Goal: Task Accomplishment & Management: Complete application form

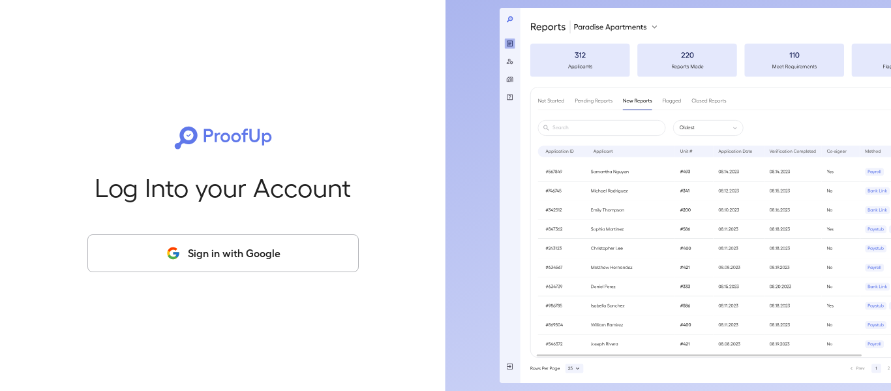
click at [265, 244] on button "Sign in with Google" at bounding box center [222, 253] width 271 height 38
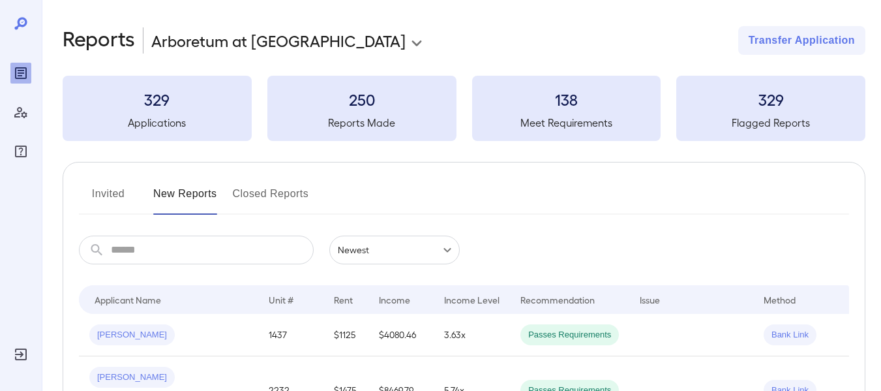
drag, startPoint x: 117, startPoint y: 196, endPoint x: 162, endPoint y: 192, distance: 45.1
click at [116, 196] on button "Invited" at bounding box center [108, 198] width 59 height 31
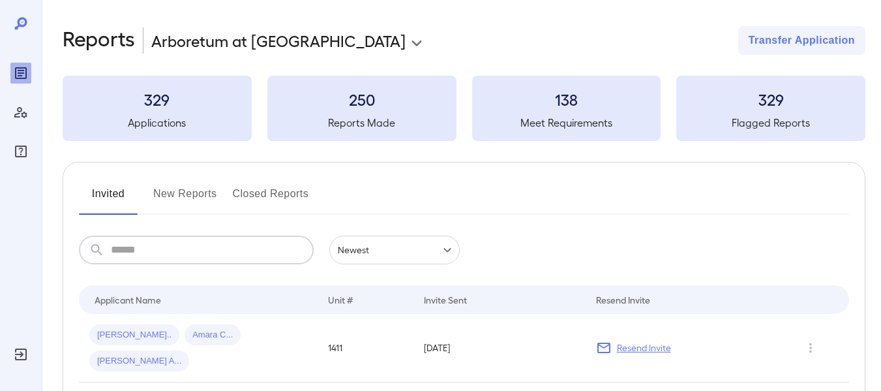
click at [163, 254] on input "text" at bounding box center [212, 249] width 203 height 29
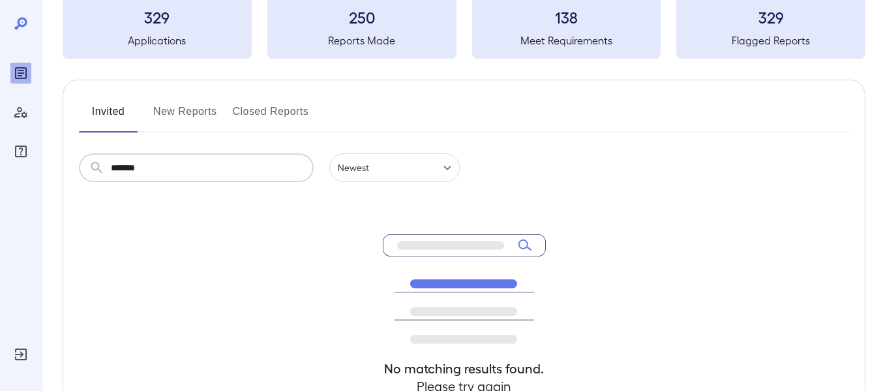
scroll to position [130, 0]
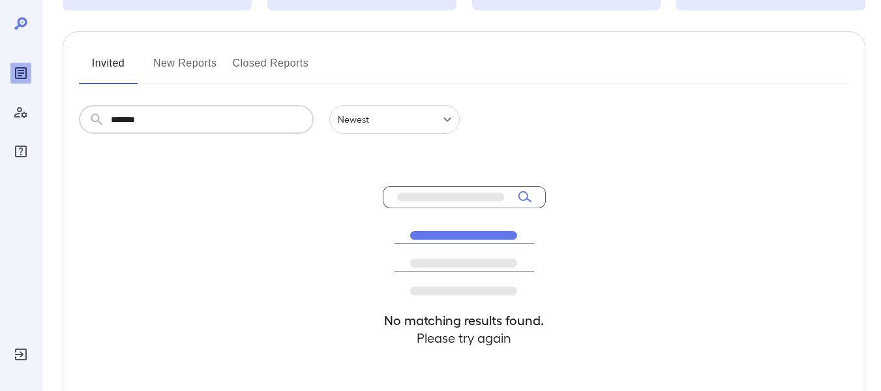
type input "*******"
click at [191, 64] on button "New Reports" at bounding box center [185, 68] width 64 height 31
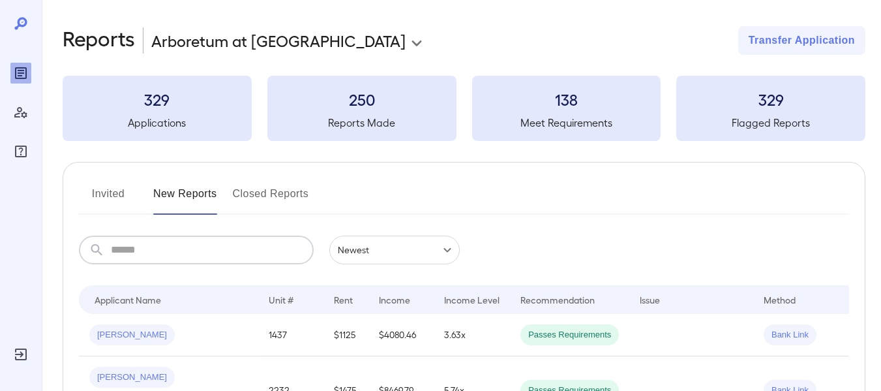
click at [134, 247] on input "text" at bounding box center [212, 249] width 203 height 29
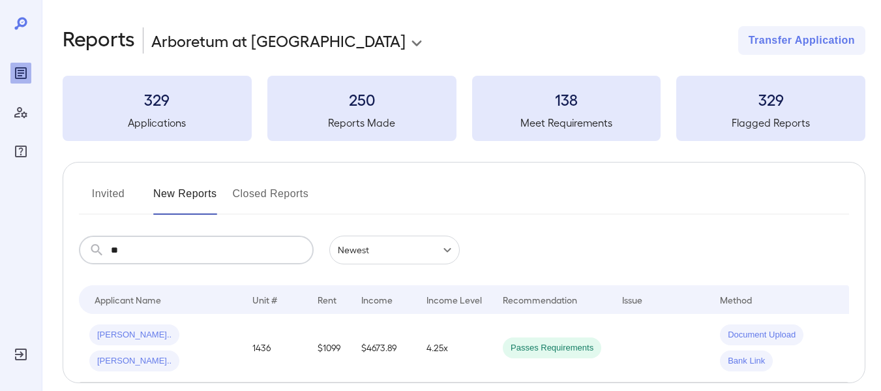
type input "*"
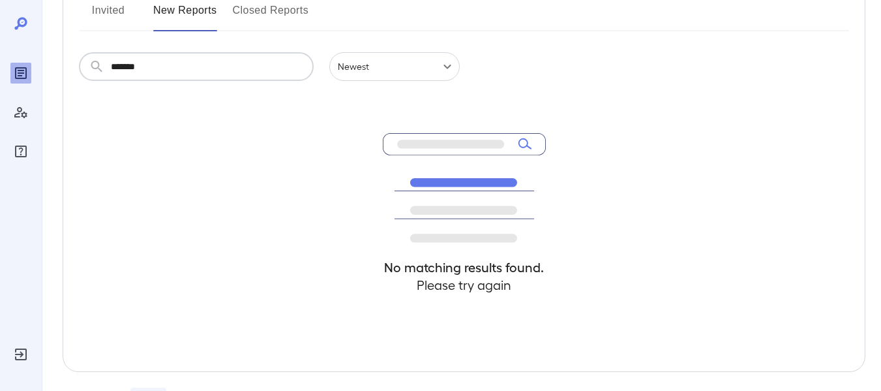
scroll to position [196, 0]
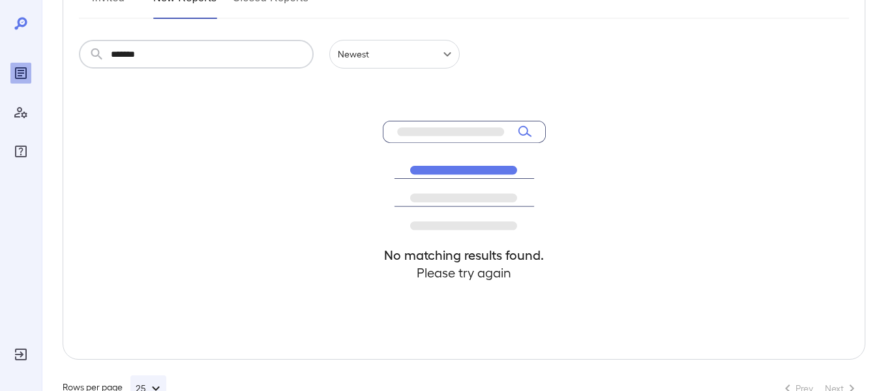
click at [183, 53] on input "*******" at bounding box center [212, 54] width 203 height 29
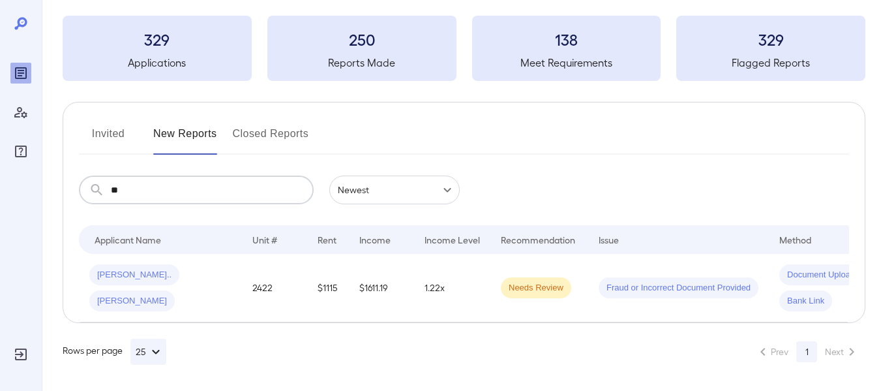
type input "*"
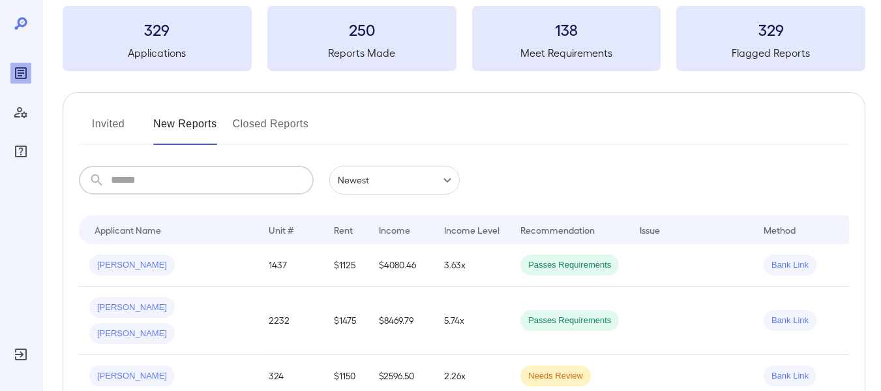
scroll to position [196, 0]
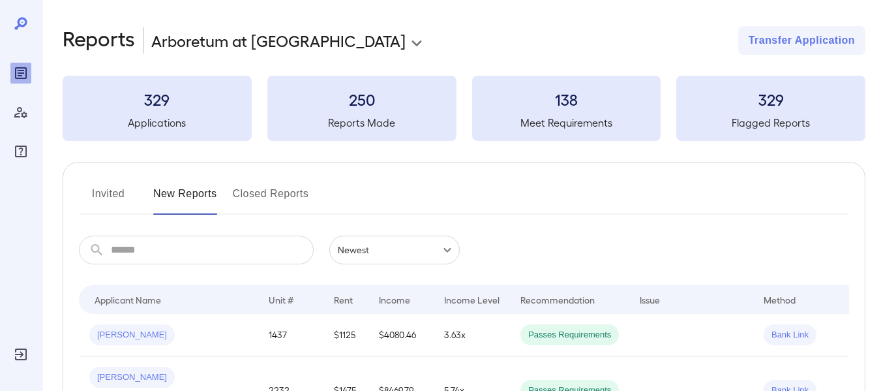
click at [118, 186] on button "Invited" at bounding box center [108, 198] width 59 height 31
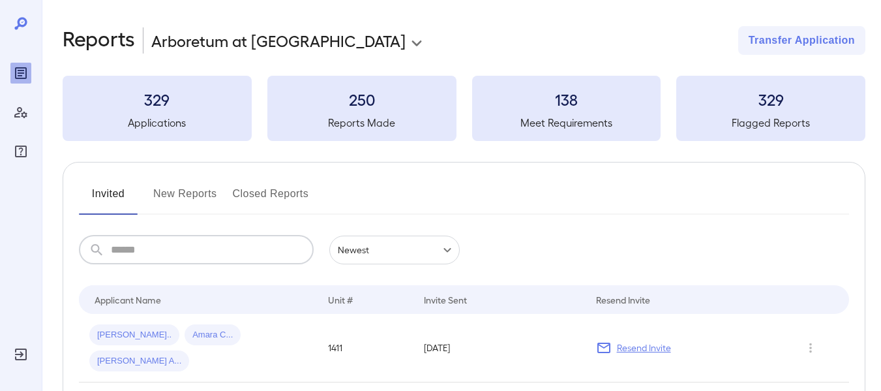
click at [213, 239] on input "text" at bounding box center [212, 249] width 203 height 29
click at [381, 203] on div "Invited New Reports Closed Reports" at bounding box center [464, 198] width 770 height 31
click at [238, 195] on button "Closed Reports" at bounding box center [271, 198] width 76 height 31
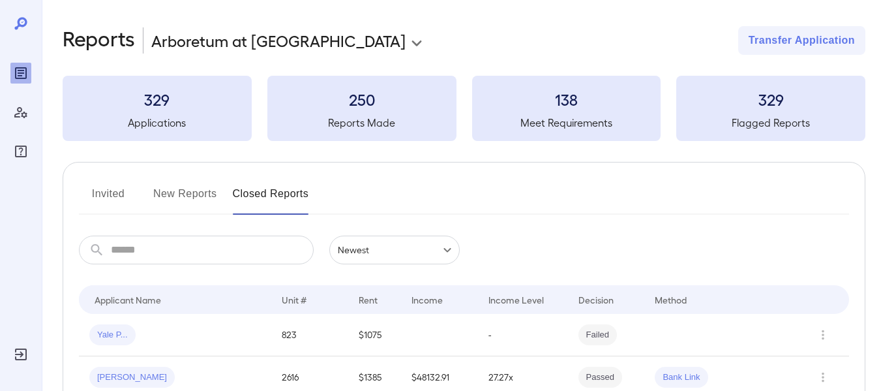
click at [126, 185] on button "Invited" at bounding box center [108, 198] width 59 height 31
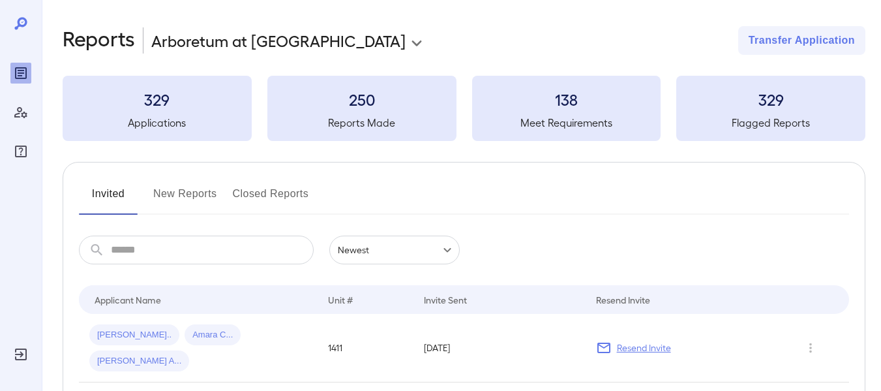
click at [180, 196] on button "New Reports" at bounding box center [185, 198] width 64 height 31
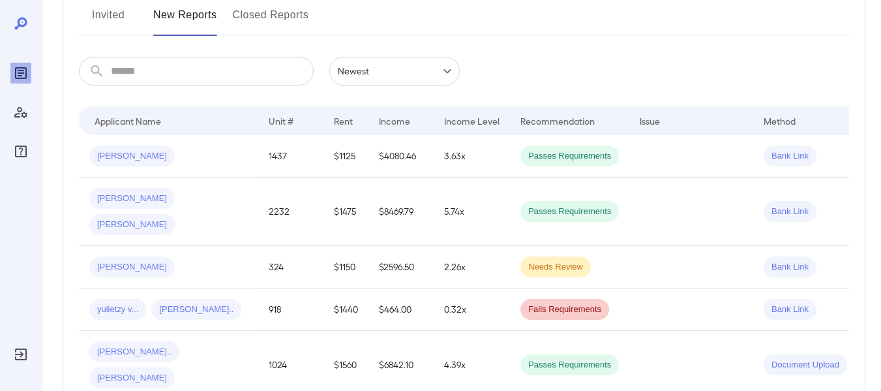
scroll to position [261, 0]
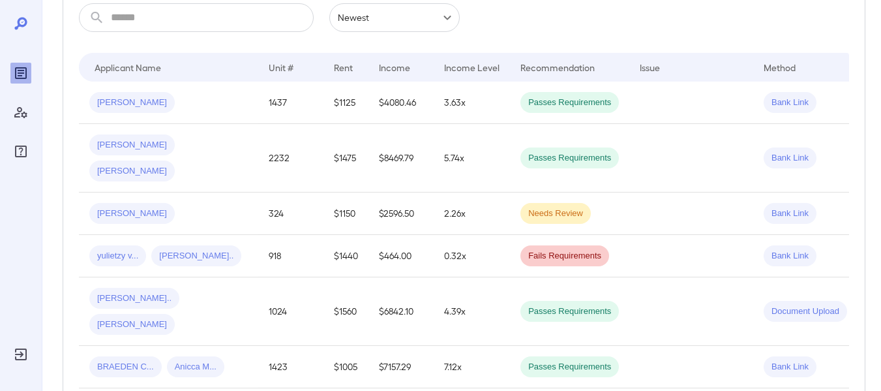
scroll to position [232, 0]
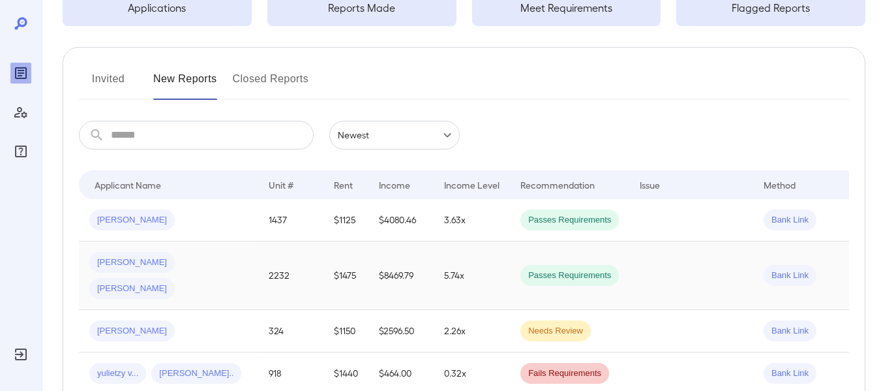
scroll to position [102, 0]
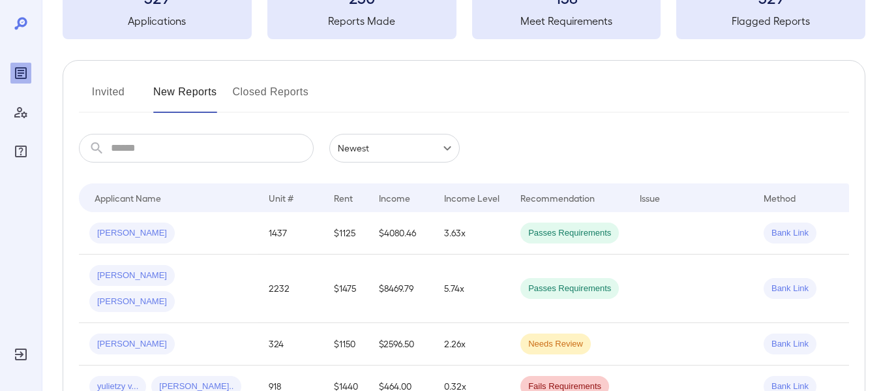
click at [106, 96] on button "Invited" at bounding box center [108, 96] width 59 height 31
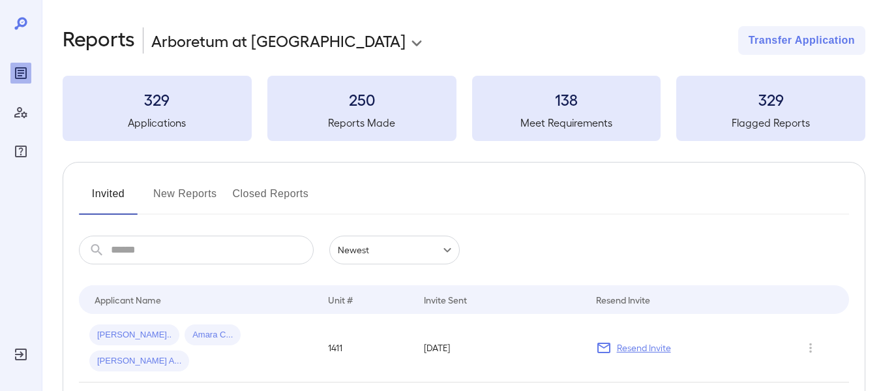
click at [190, 199] on button "New Reports" at bounding box center [185, 198] width 64 height 31
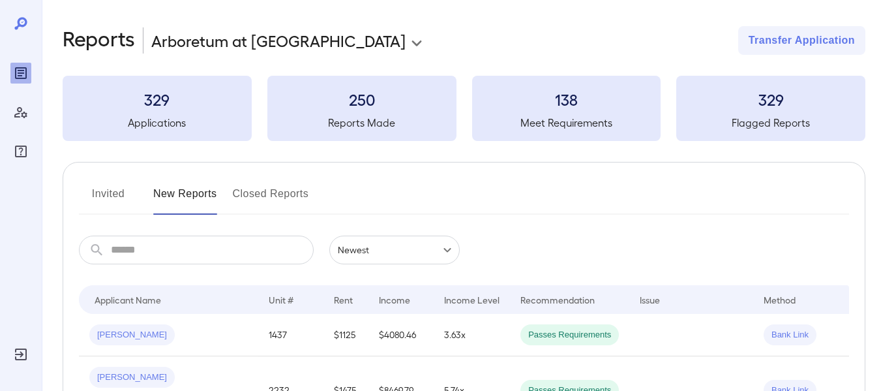
click at [193, 191] on button "New Reports" at bounding box center [185, 198] width 64 height 31
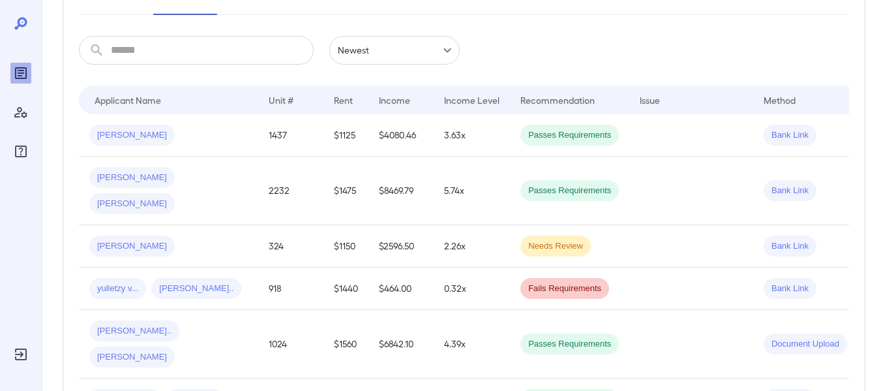
scroll to position [196, 0]
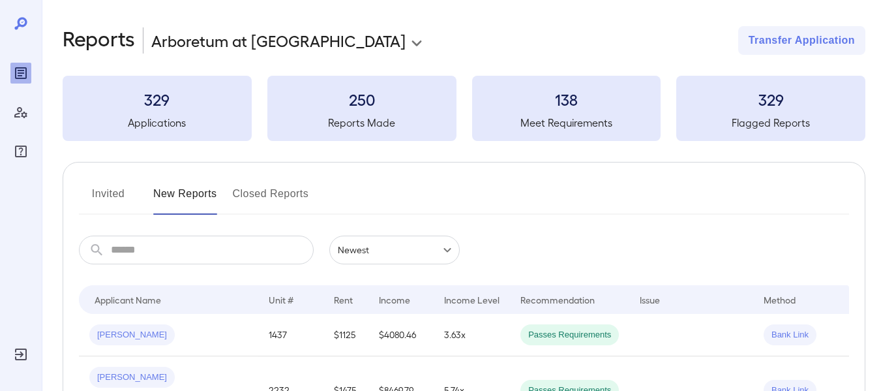
click at [117, 187] on button "Invited" at bounding box center [108, 198] width 59 height 31
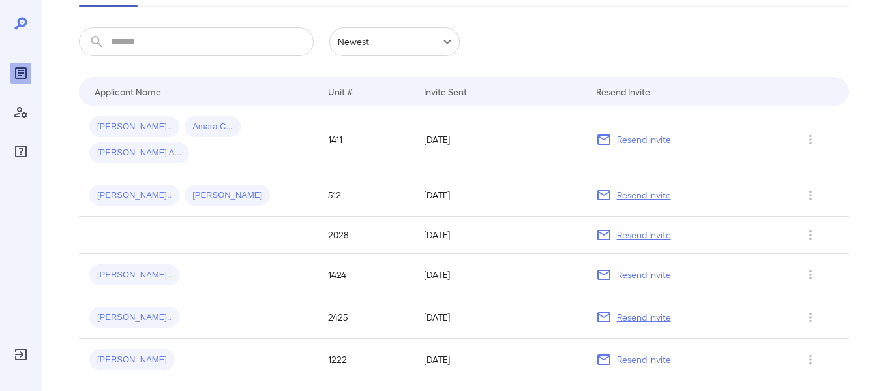
scroll to position [196, 0]
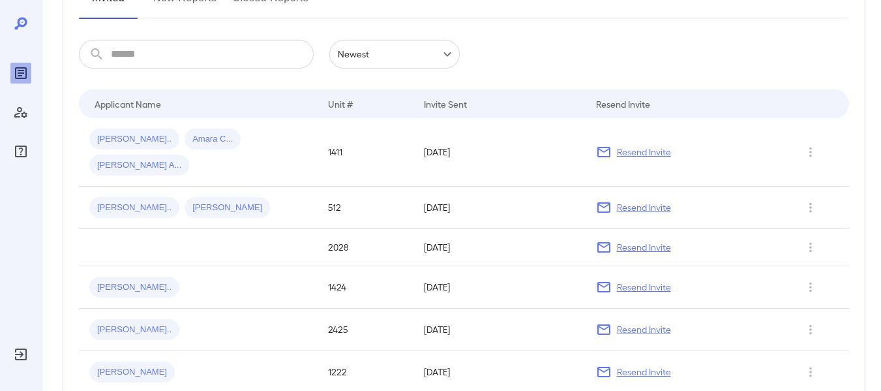
click at [454, 100] on div "Invite Sent" at bounding box center [445, 104] width 43 height 16
click at [190, 60] on input "text" at bounding box center [212, 54] width 203 height 29
type input "*******"
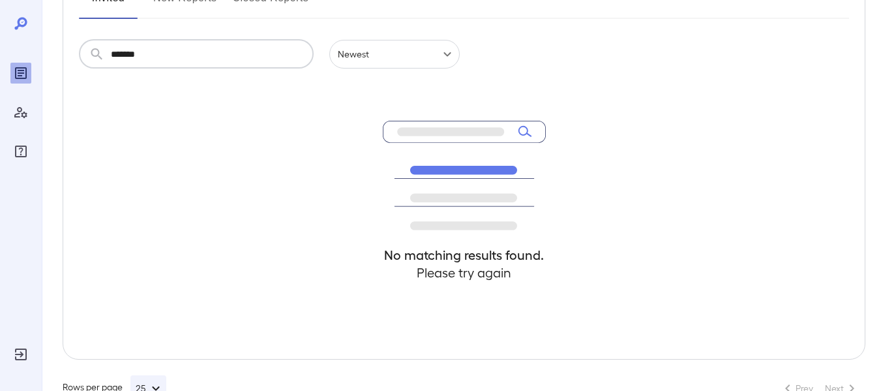
click at [375, 72] on div "No matching results found. Please try again" at bounding box center [464, 213] width 770 height 290
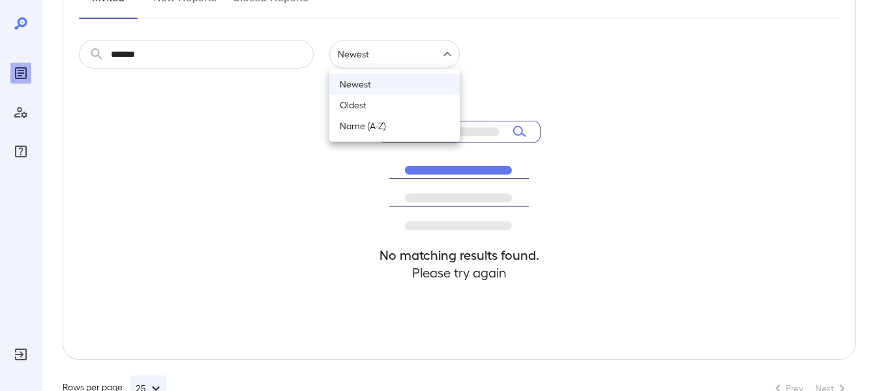
click at [377, 62] on body "**********" at bounding box center [440, -1] width 881 height 391
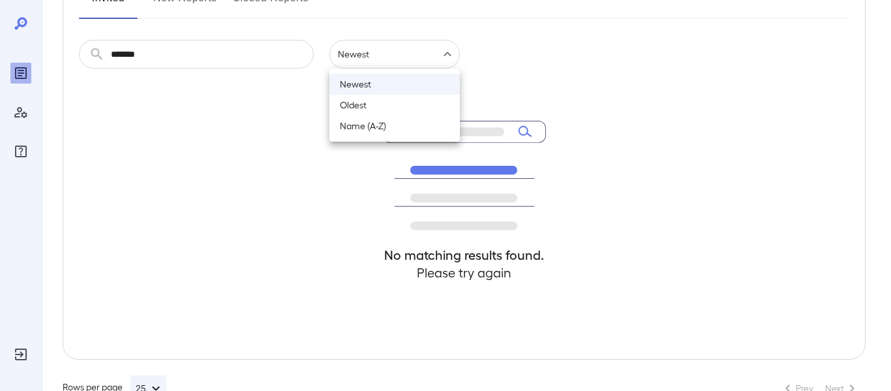
click at [365, 102] on li "Oldest" at bounding box center [394, 105] width 130 height 21
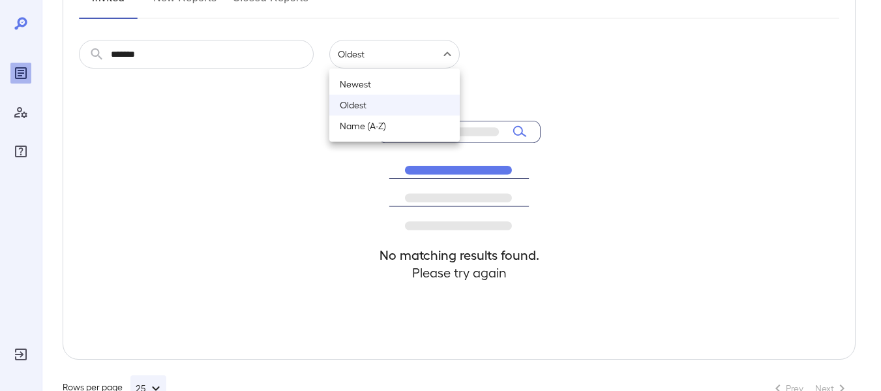
click at [379, 55] on body "**********" at bounding box center [440, -1] width 881 height 391
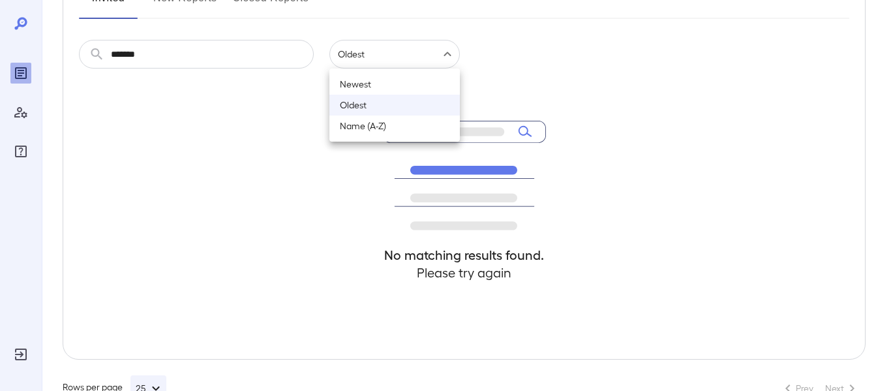
click at [379, 80] on li "Newest" at bounding box center [394, 84] width 130 height 21
type input "******"
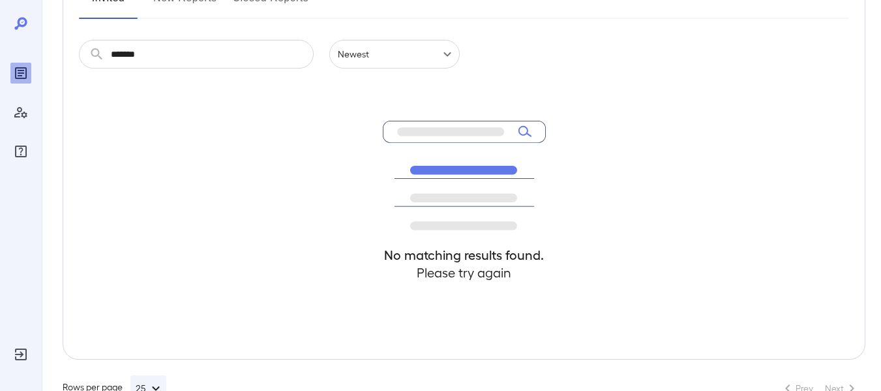
click at [275, 91] on div "No matching results found. Please try again" at bounding box center [464, 213] width 770 height 290
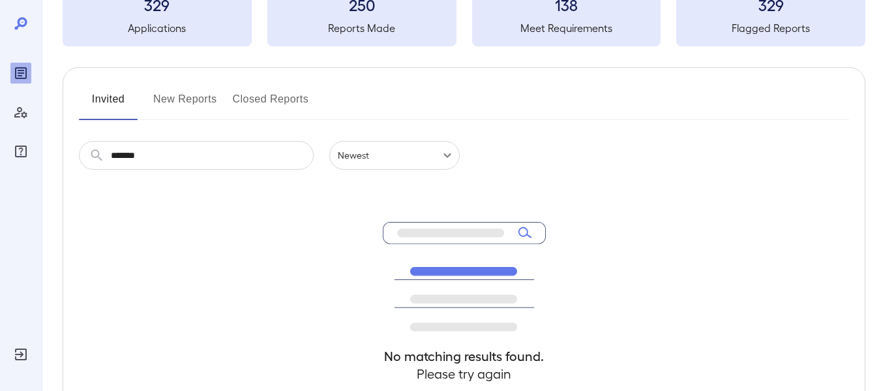
scroll to position [0, 0]
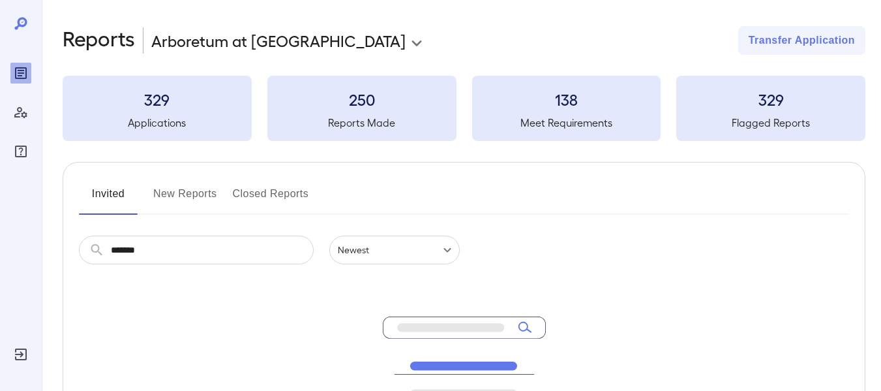
click at [177, 198] on button "New Reports" at bounding box center [185, 198] width 64 height 31
click at [265, 188] on button "Closed Reports" at bounding box center [271, 198] width 76 height 31
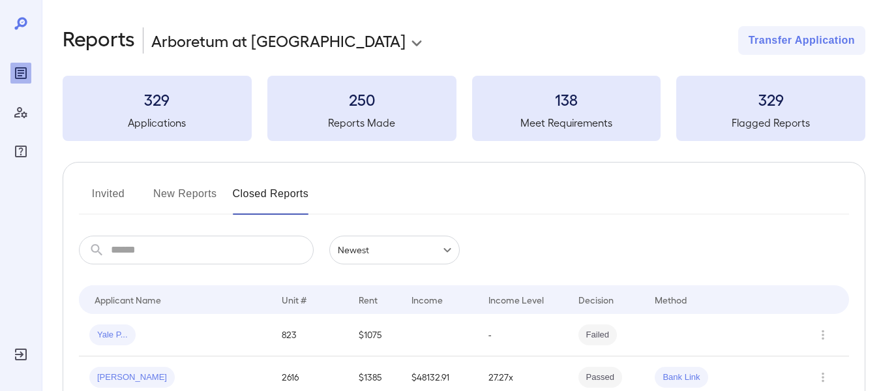
drag, startPoint x: 194, startPoint y: 190, endPoint x: 178, endPoint y: 185, distance: 16.5
click at [193, 190] on button "New Reports" at bounding box center [185, 198] width 64 height 31
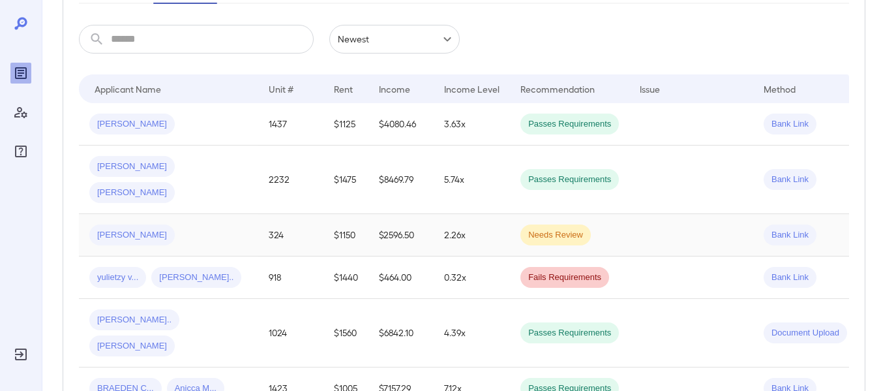
scroll to position [196, 0]
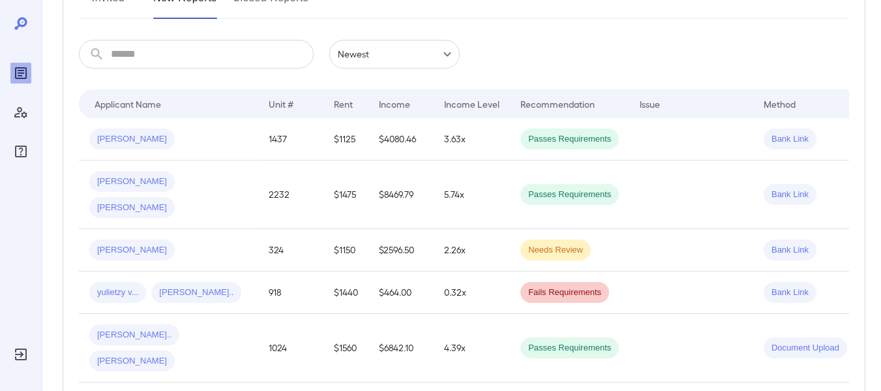
drag, startPoint x: 16, startPoint y: 20, endPoint x: 22, endPoint y: 53, distance: 33.1
click at [16, 22] on icon at bounding box center [21, 24] width 16 height 16
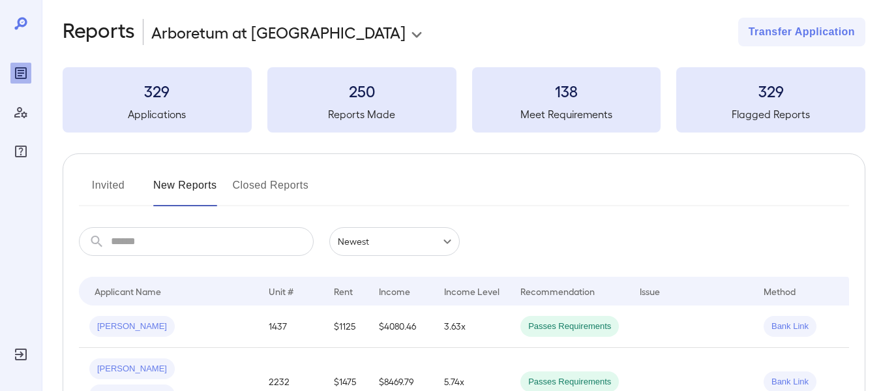
scroll to position [0, 0]
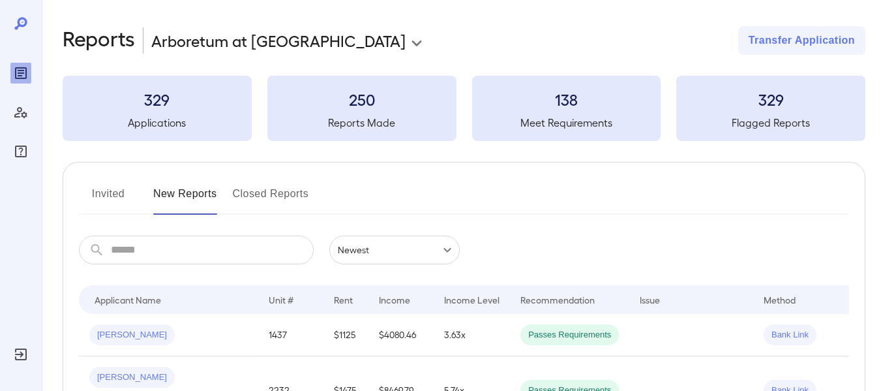
click at [160, 100] on h3 "329" at bounding box center [157, 99] width 189 height 21
click at [100, 191] on button "Invited" at bounding box center [108, 198] width 59 height 31
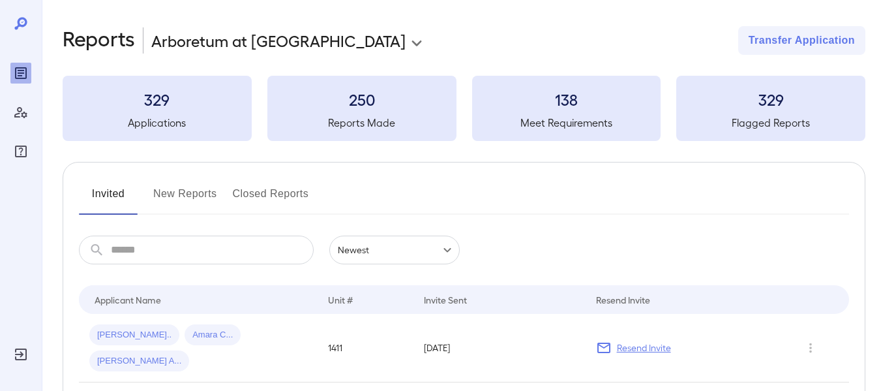
drag, startPoint x: 175, startPoint y: 183, endPoint x: 184, endPoint y: 183, distance: 8.5
click at [187, 188] on button "New Reports" at bounding box center [185, 198] width 64 height 31
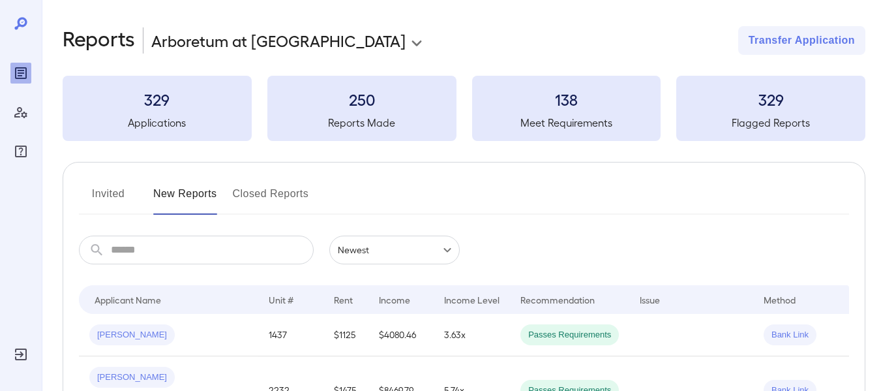
click at [259, 192] on button "Closed Reports" at bounding box center [271, 198] width 76 height 31
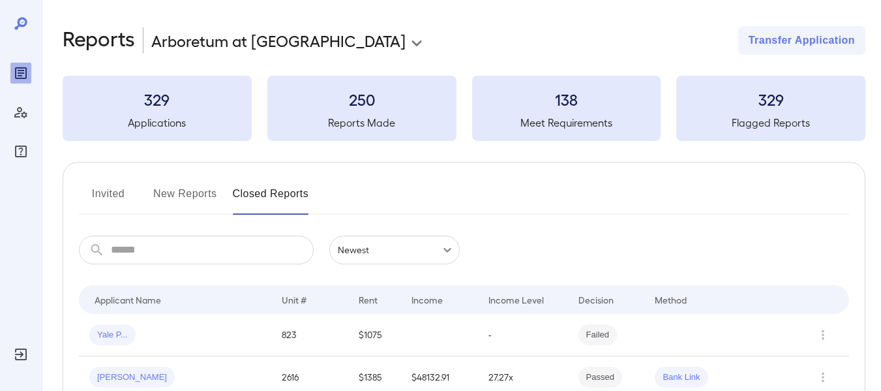
click at [120, 192] on button "Invited" at bounding box center [108, 198] width 59 height 31
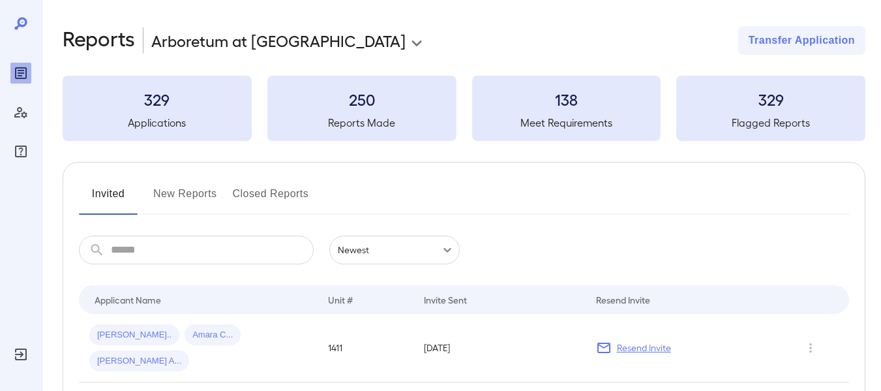
click at [161, 191] on button "New Reports" at bounding box center [185, 198] width 64 height 31
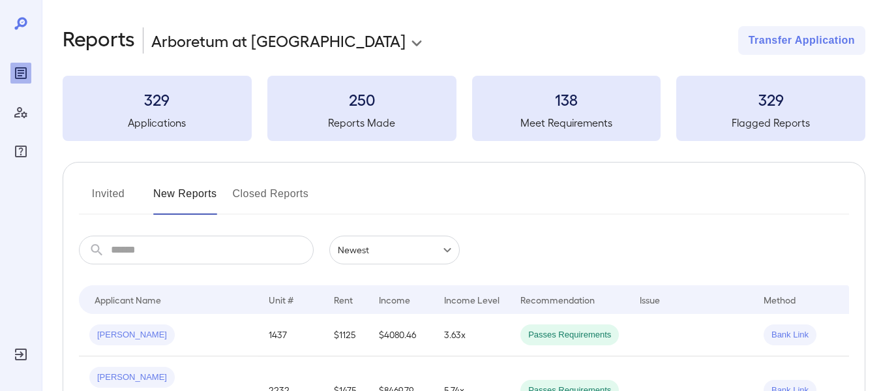
scroll to position [130, 0]
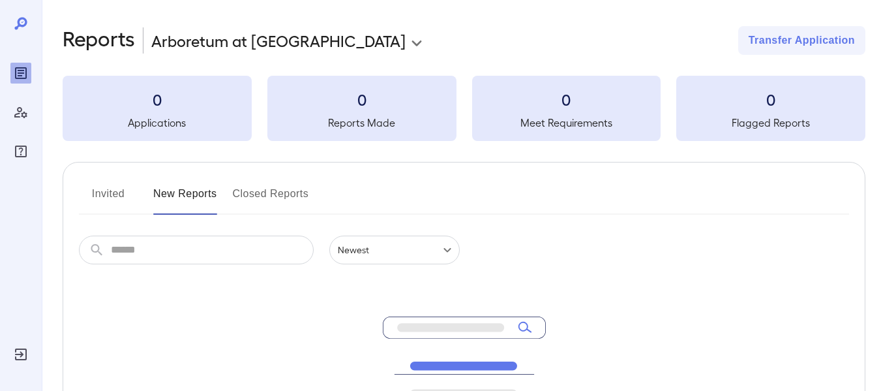
scroll to position [130, 0]
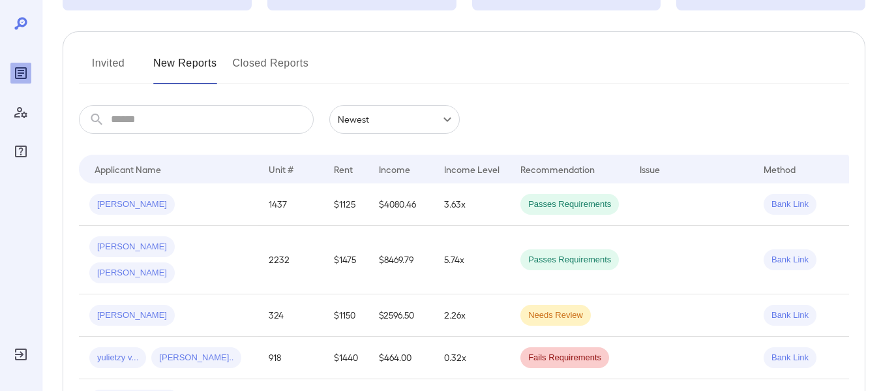
drag, startPoint x: 120, startPoint y: 63, endPoint x: 213, endPoint y: 93, distance: 98.1
click at [119, 63] on button "Invited" at bounding box center [108, 68] width 59 height 31
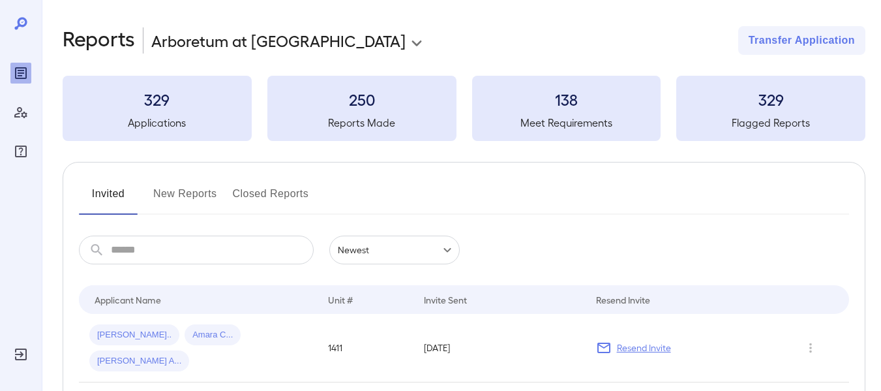
click at [186, 192] on button "New Reports" at bounding box center [185, 198] width 64 height 31
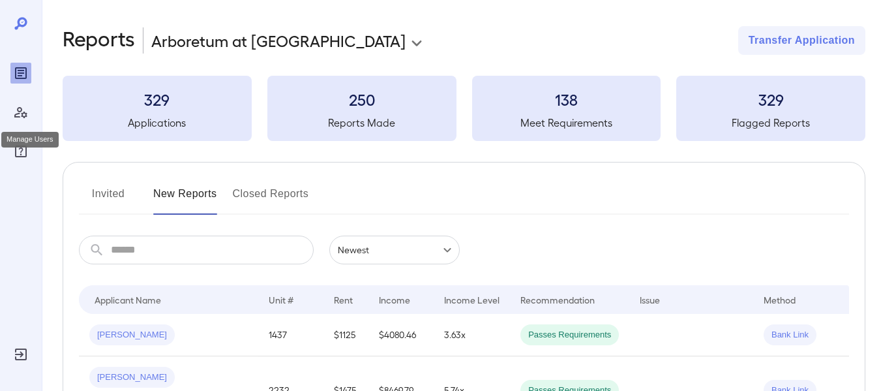
click at [26, 112] on icon "Manage Users" at bounding box center [21, 112] width 16 height 16
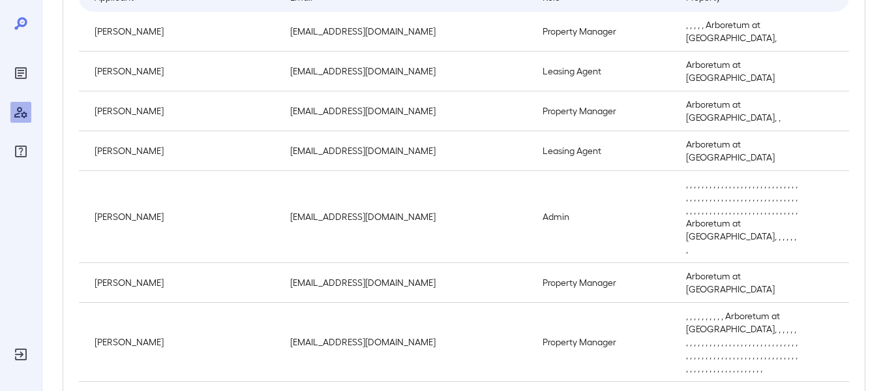
scroll to position [326, 0]
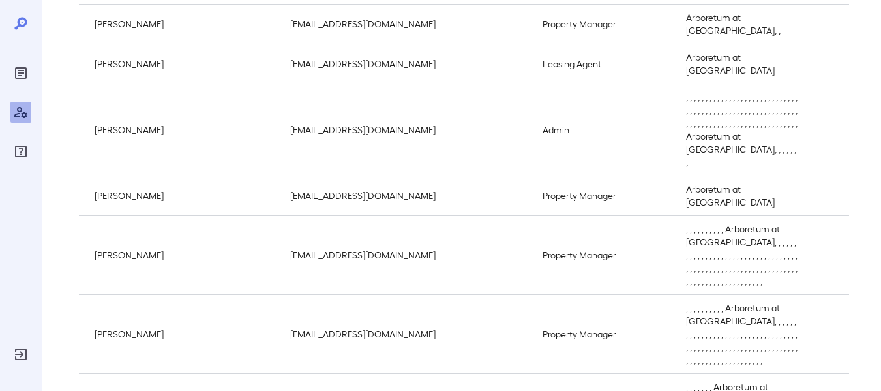
drag, startPoint x: 115, startPoint y: 2, endPoint x: 391, endPoint y: 155, distance: 314.9
click at [391, 216] on td "jbrown@resprop.com" at bounding box center [406, 255] width 252 height 79
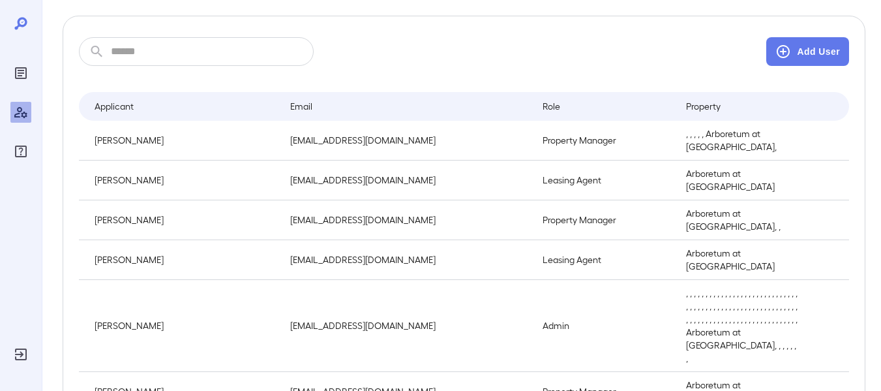
scroll to position [0, 0]
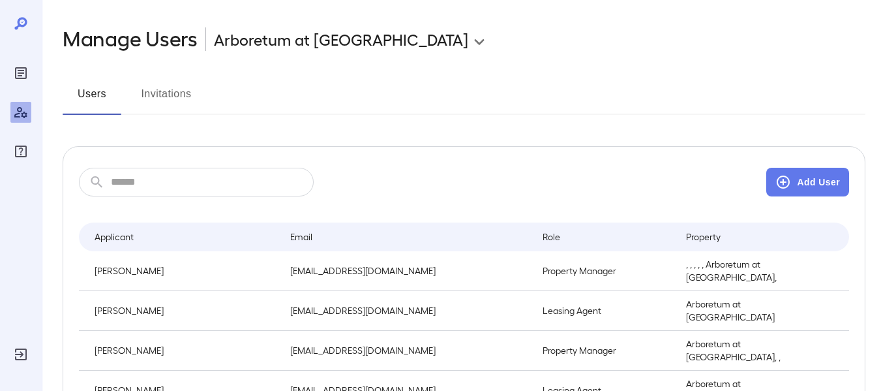
click at [408, 105] on div "Users Invitations" at bounding box center [464, 98] width 803 height 31
click at [308, 104] on div "Users Invitations" at bounding box center [464, 98] width 803 height 31
drag, startPoint x: 14, startPoint y: 21, endPoint x: 22, endPoint y: 36, distance: 17.2
click at [14, 22] on icon at bounding box center [21, 24] width 16 height 16
click at [29, 69] on div "Reports" at bounding box center [20, 73] width 21 height 21
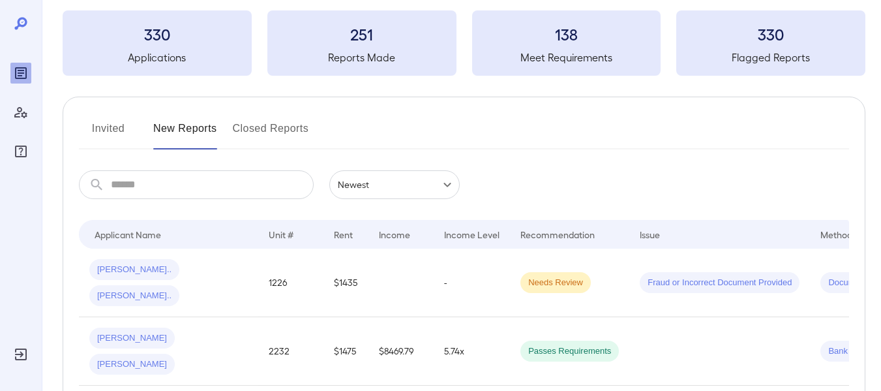
scroll to position [130, 0]
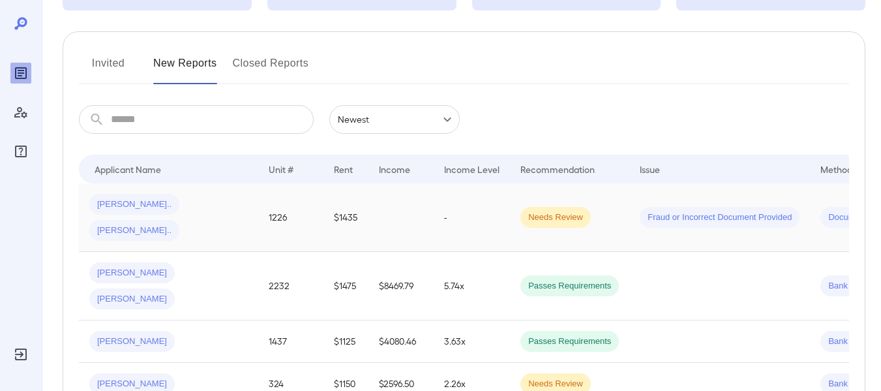
click at [258, 213] on td "1226" at bounding box center [290, 217] width 65 height 68
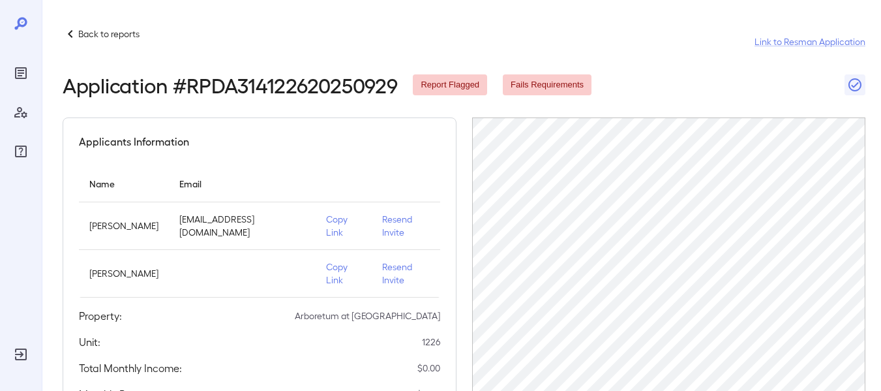
click at [327, 226] on td "Copy Link" at bounding box center [344, 226] width 56 height 48
click at [332, 220] on p "Copy Link" at bounding box center [343, 226] width 35 height 26
click at [332, 227] on p "Copy Link" at bounding box center [343, 226] width 35 height 26
click at [337, 220] on p "Copy Link" at bounding box center [343, 226] width 35 height 26
click at [222, 224] on p "betoantonio1989@gmail.com" at bounding box center [242, 226] width 126 height 26
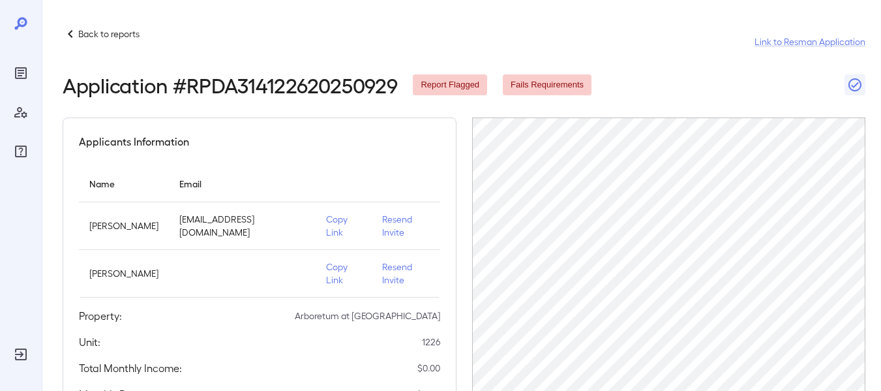
click at [322, 158] on div "Applicants Information Name Email Claudia Pilar Morfa betoantonio1989@gmail.com…" at bounding box center [260, 293] width 394 height 353
click at [341, 218] on p "Copy Link" at bounding box center [343, 226] width 35 height 26
click at [111, 33] on p "Back to reports" at bounding box center [108, 33] width 61 height 13
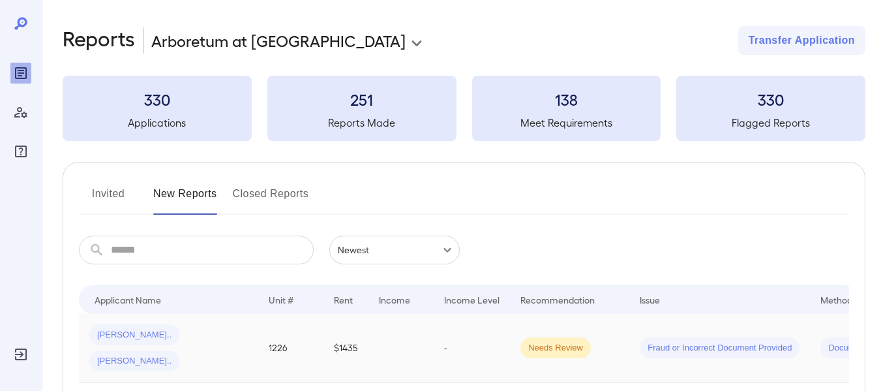
click at [123, 331] on span "Claudia P..." at bounding box center [134, 335] width 90 height 12
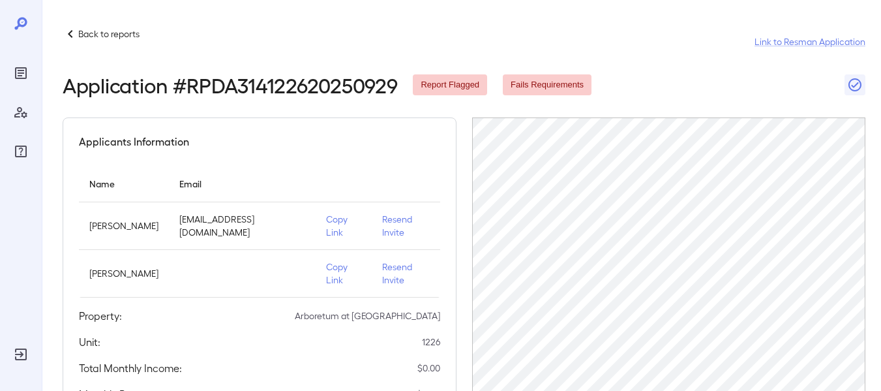
click at [334, 232] on p "Copy Link" at bounding box center [343, 226] width 35 height 26
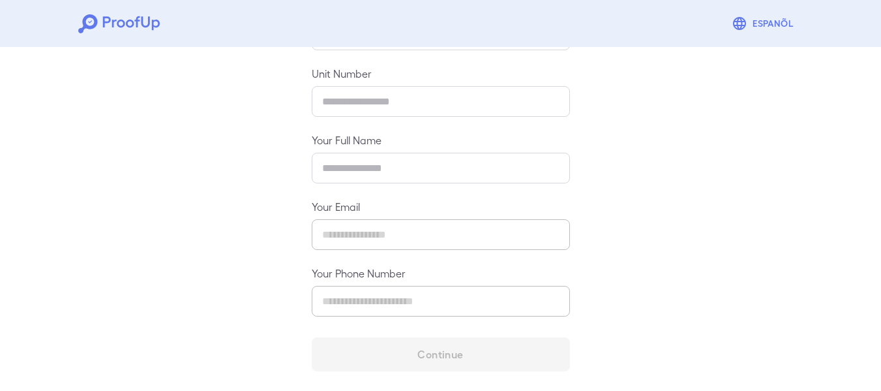
scroll to position [200, 0]
click at [362, 176] on input "text" at bounding box center [441, 166] width 258 height 31
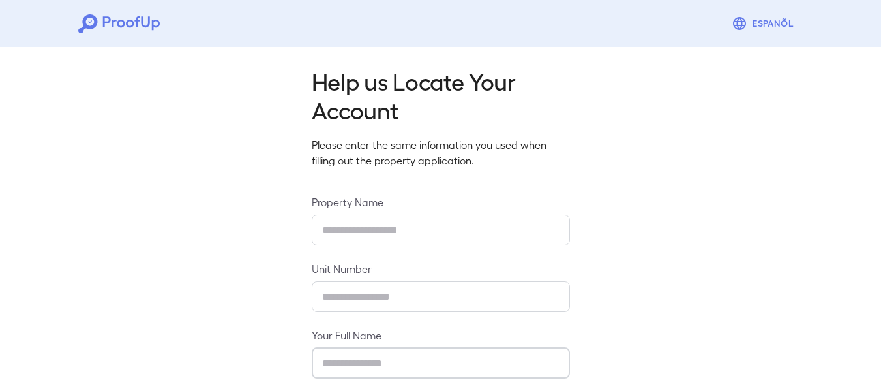
scroll to position [0, 0]
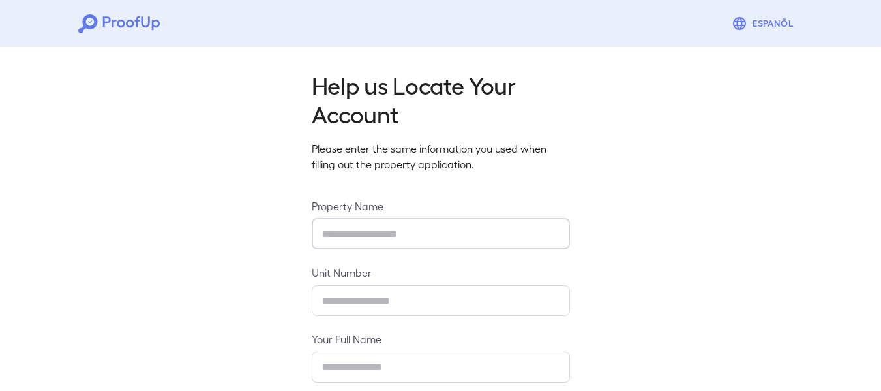
click at [354, 227] on input "text" at bounding box center [441, 233] width 258 height 31
type input "**********"
click at [368, 295] on input "text" at bounding box center [441, 300] width 258 height 31
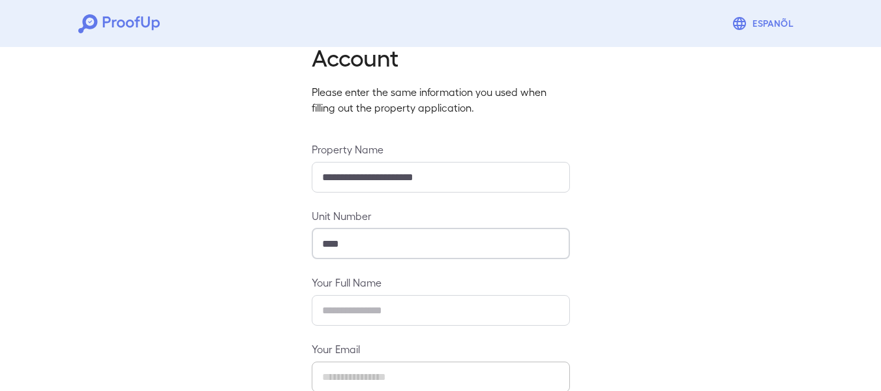
scroll to position [130, 0]
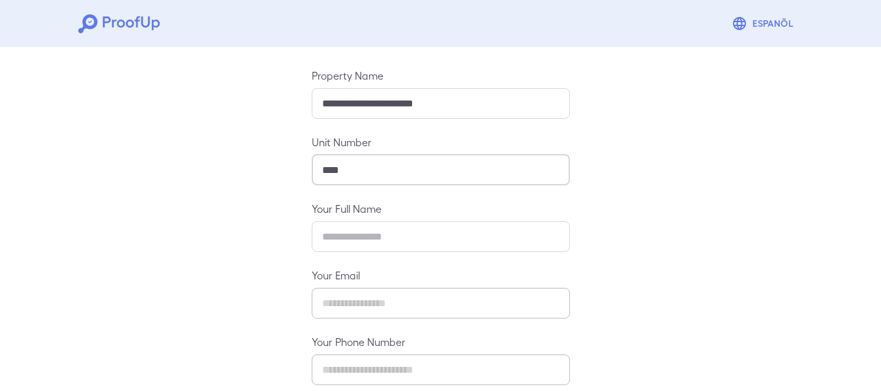
type input "****"
click at [389, 226] on input "text" at bounding box center [441, 236] width 258 height 31
click at [359, 229] on input "text" at bounding box center [441, 236] width 258 height 31
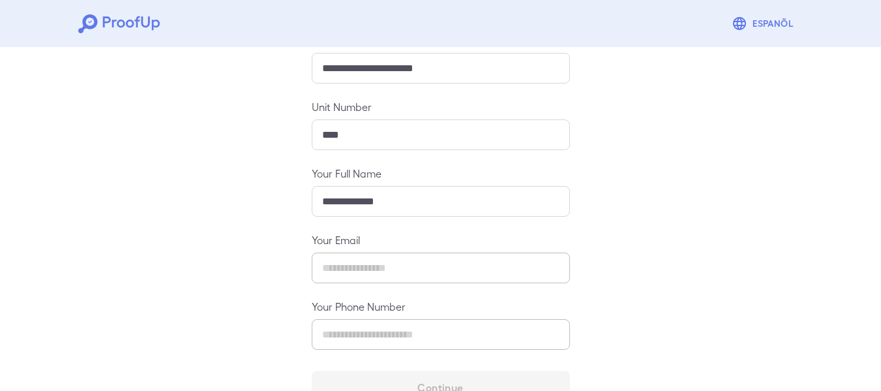
scroll to position [200, 0]
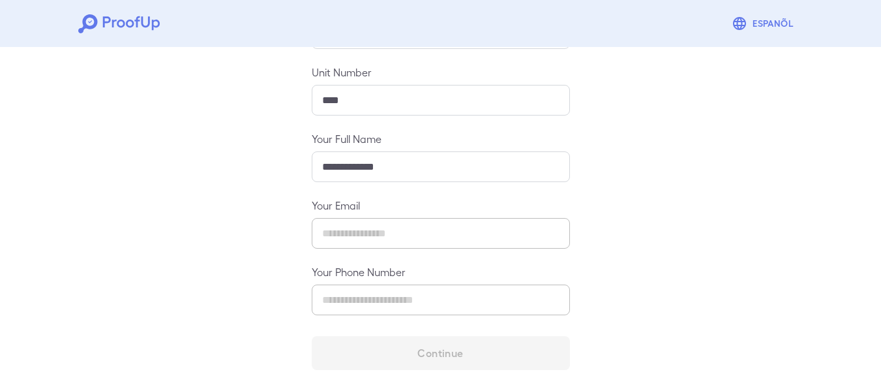
click at [396, 173] on input "**********" at bounding box center [441, 166] width 258 height 31
click at [398, 171] on input "**********" at bounding box center [441, 166] width 258 height 31
type input "**********"
drag, startPoint x: 456, startPoint y: 349, endPoint x: 482, endPoint y: 332, distance: 30.8
click at [458, 348] on form "**********" at bounding box center [441, 184] width 258 height 372
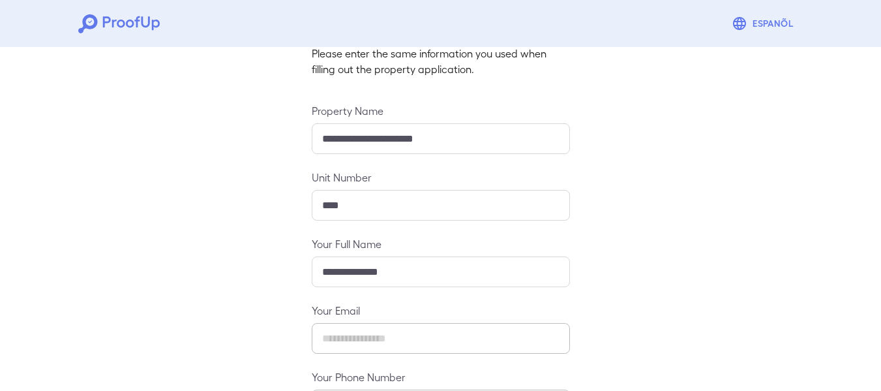
scroll to position [0, 0]
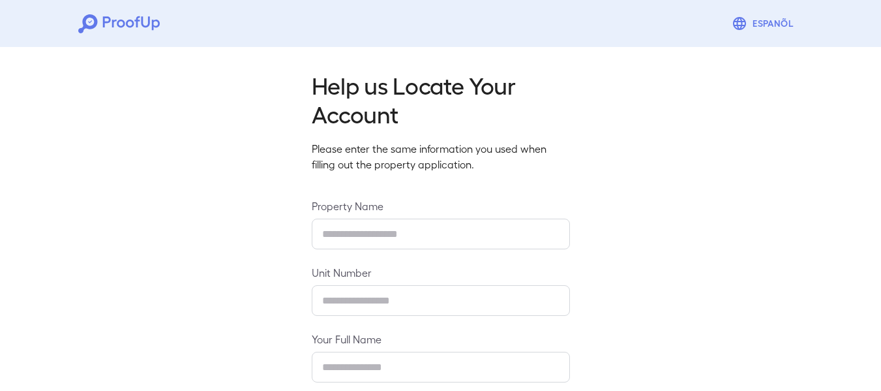
click at [387, 237] on input "text" at bounding box center [441, 233] width 258 height 31
click at [368, 299] on input "text" at bounding box center [441, 300] width 258 height 31
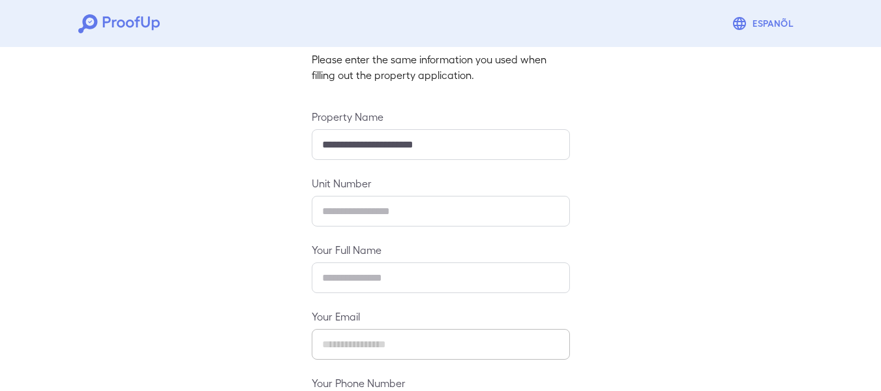
scroll to position [70, 0]
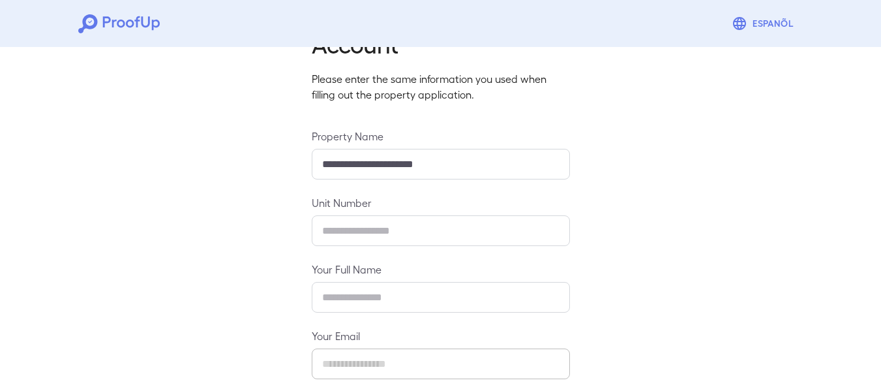
click at [356, 239] on input "text" at bounding box center [441, 230] width 258 height 31
click at [334, 168] on input "**********" at bounding box center [441, 164] width 258 height 31
click at [454, 181] on div "**********" at bounding box center [441, 286] width 258 height 317
click at [455, 167] on input "**********" at bounding box center [441, 164] width 258 height 31
type input "**********"
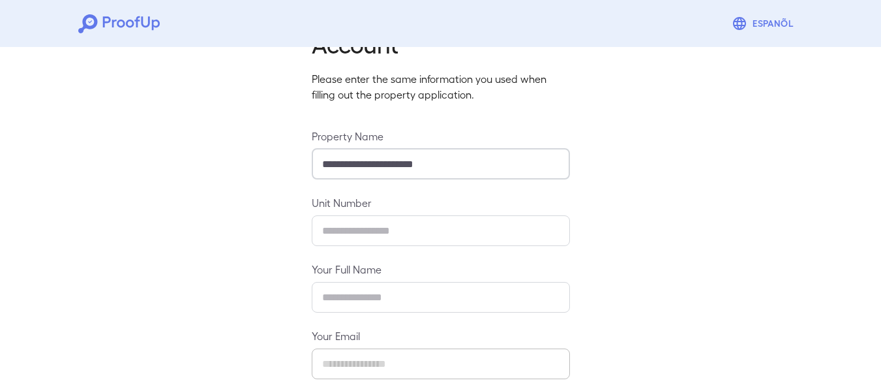
click at [372, 230] on input "text" at bounding box center [441, 230] width 258 height 31
type input "****"
drag, startPoint x: 286, startPoint y: 239, endPoint x: 293, endPoint y: 238, distance: 7.2
click at [286, 239] on div "**********" at bounding box center [440, 246] width 881 height 549
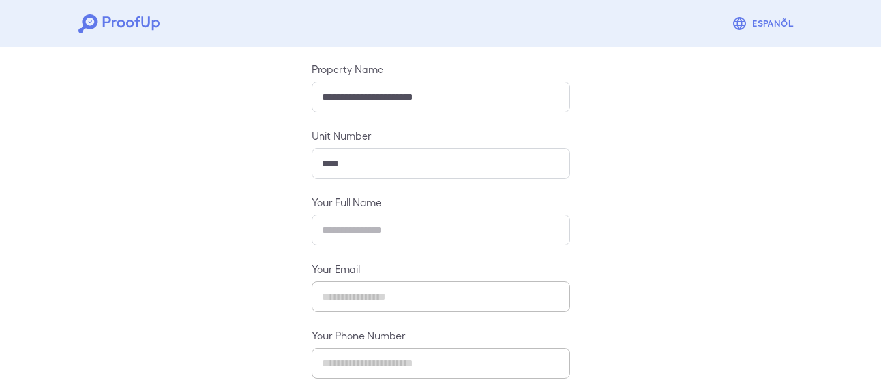
scroll to position [200, 0]
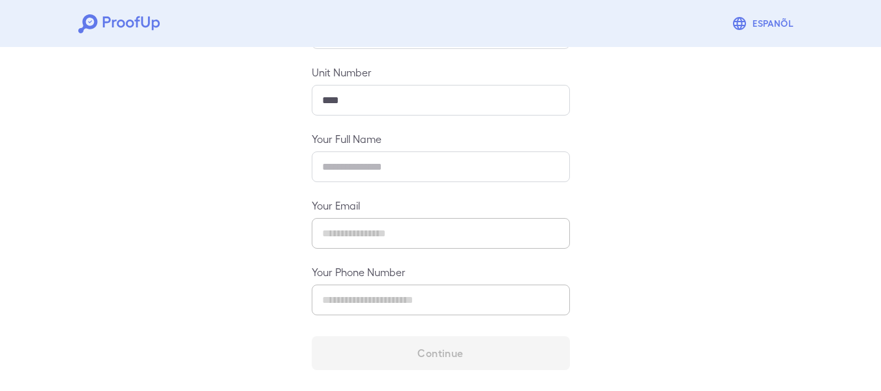
click at [349, 174] on input "text" at bounding box center [441, 166] width 258 height 31
click at [343, 218] on div "Your Email ​" at bounding box center [441, 223] width 258 height 51
click at [371, 155] on input "text" at bounding box center [441, 166] width 258 height 31
type input "**********"
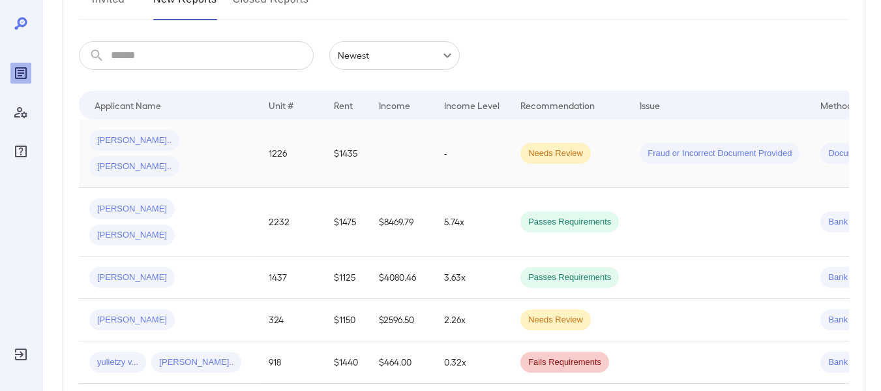
scroll to position [196, 0]
click at [533, 146] on span "Needs Review" at bounding box center [555, 152] width 70 height 12
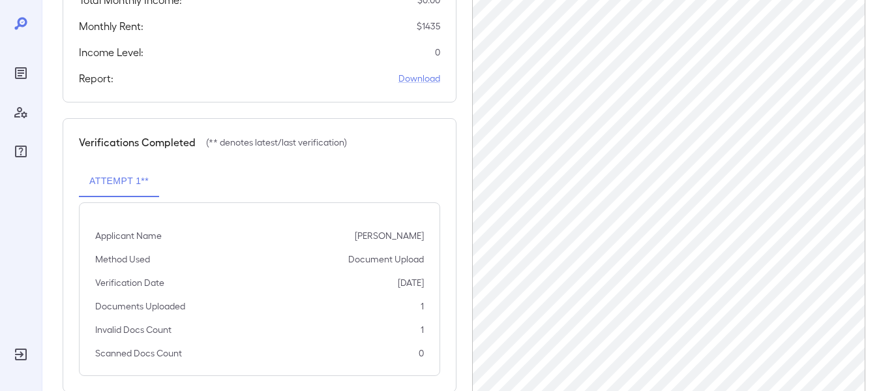
scroll to position [391, 0]
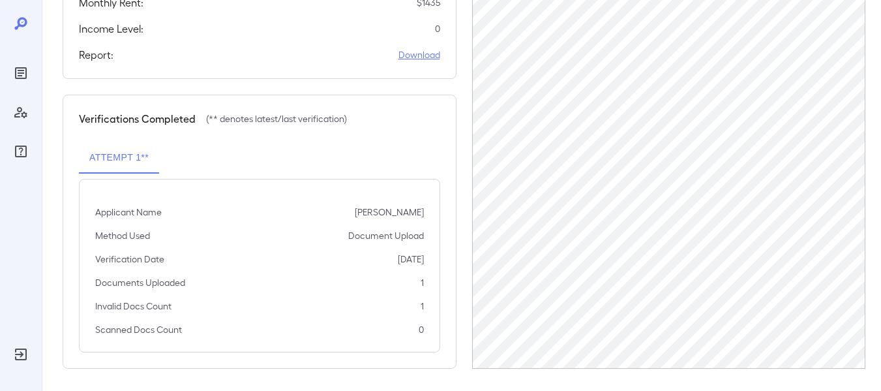
click at [429, 59] on link "Download" at bounding box center [419, 54] width 42 height 13
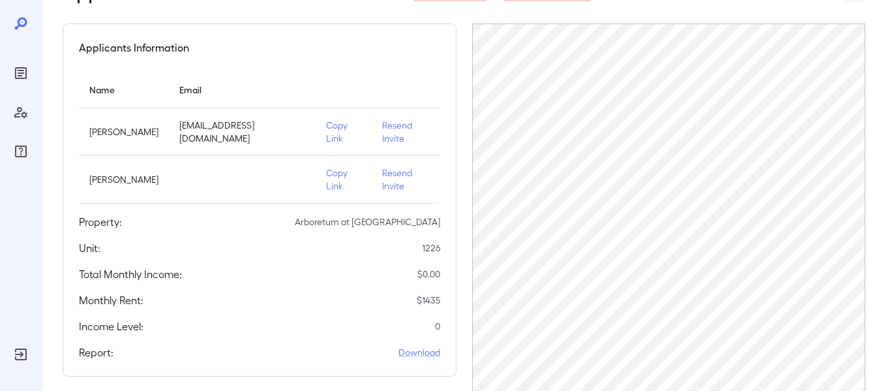
scroll to position [65, 0]
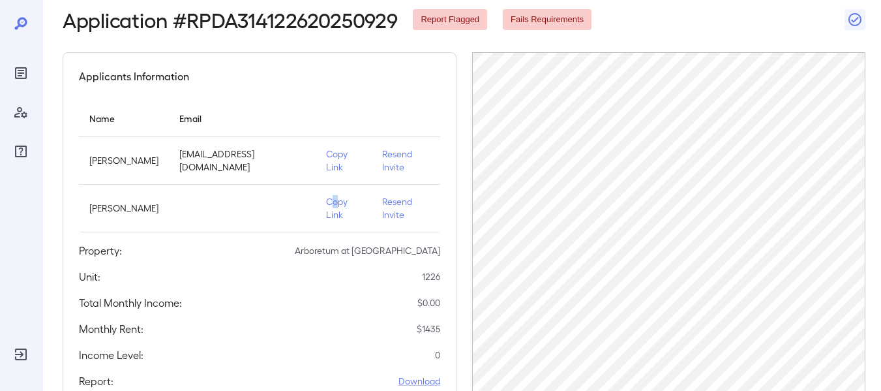
click at [337, 198] on p "Copy Link" at bounding box center [343, 208] width 35 height 26
click at [276, 129] on th "Email" at bounding box center [242, 118] width 147 height 37
click at [388, 166] on p "Resend Invite" at bounding box center [406, 160] width 48 height 26
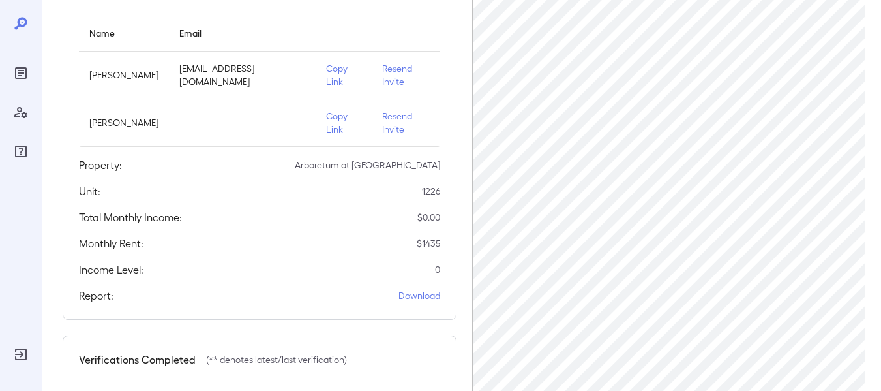
scroll to position [130, 0]
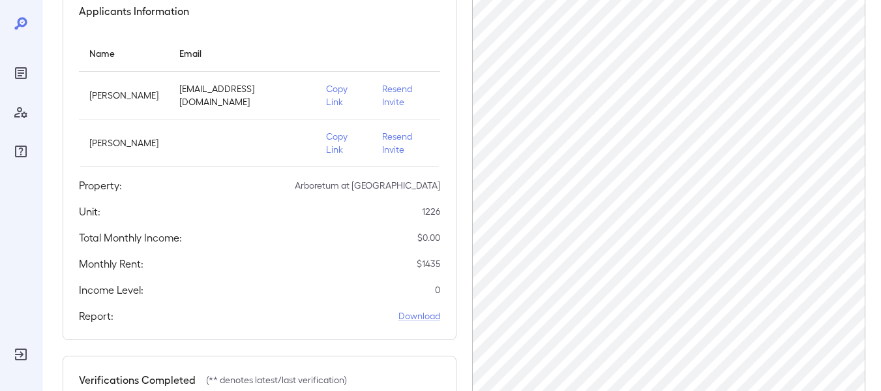
click at [336, 96] on p "Copy Link" at bounding box center [343, 95] width 35 height 26
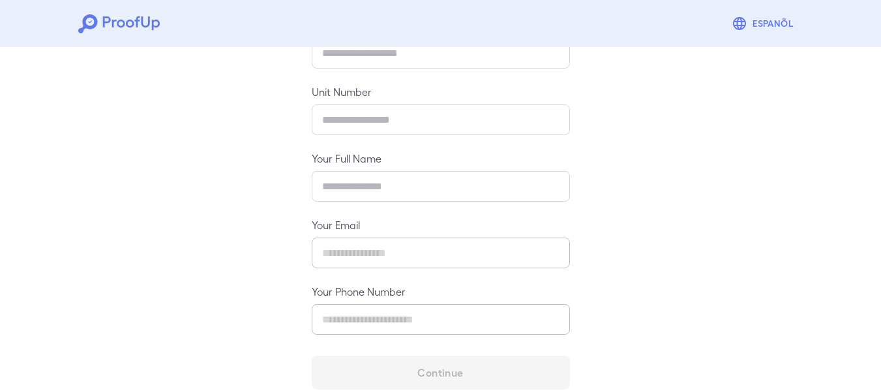
scroll to position [200, 0]
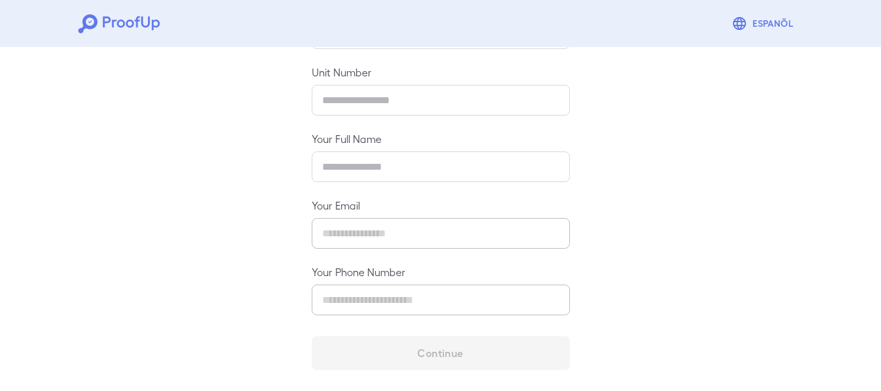
click at [346, 166] on input "text" at bounding box center [441, 166] width 258 height 31
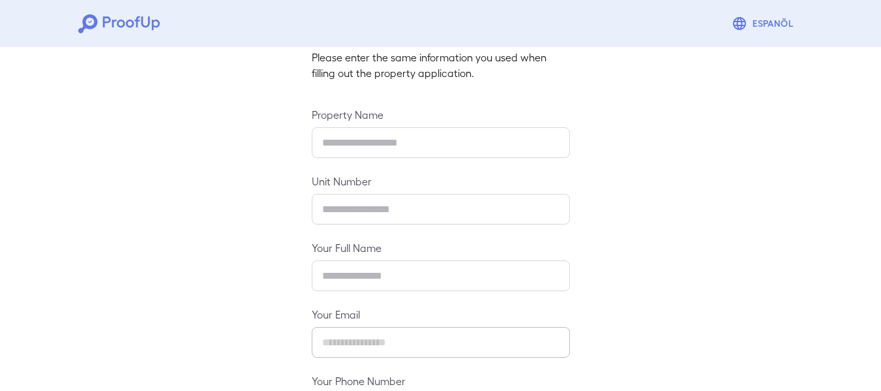
scroll to position [0, 0]
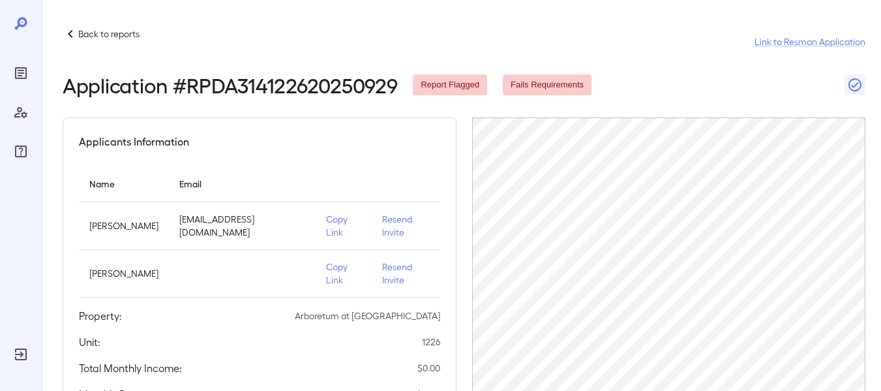
click at [332, 222] on p "Copy Link" at bounding box center [343, 226] width 35 height 26
drag, startPoint x: 341, startPoint y: 149, endPoint x: 314, endPoint y: 143, distance: 27.2
click at [341, 149] on div "Applicants Information Name Email Claudia Pilar Morfa betoantonio1989@gmail.com…" at bounding box center [260, 293] width 394 height 353
click at [630, 54] on div "Back to reports Link to Resman Application" at bounding box center [464, 41] width 803 height 31
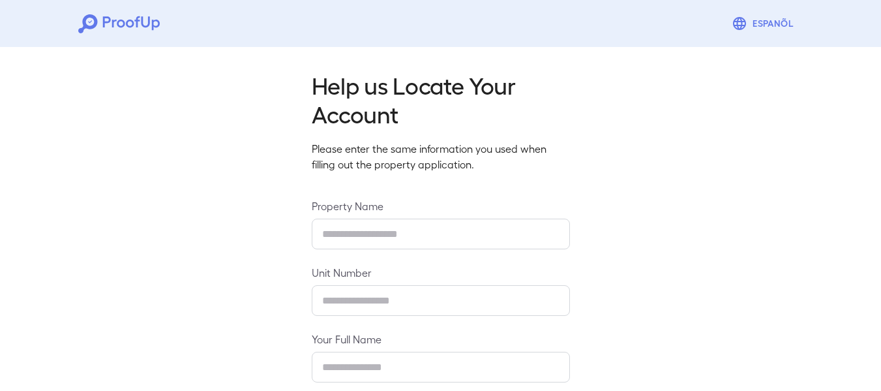
click at [376, 131] on div "Help us Locate Your Account Please enter the same information you used when fil…" at bounding box center [440, 319] width 289 height 499
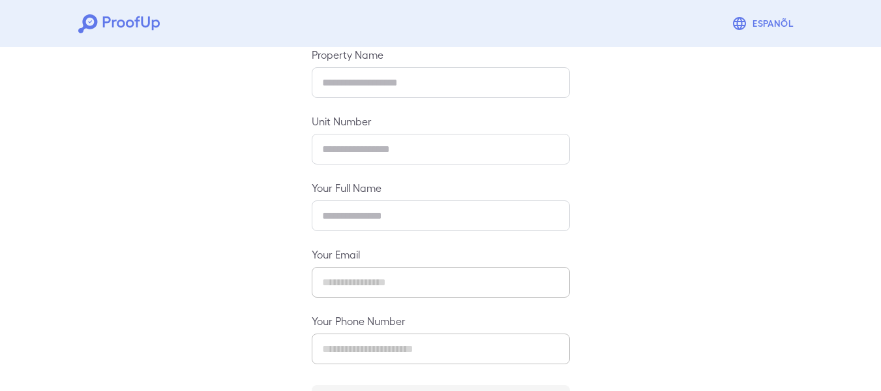
scroll to position [196, 0]
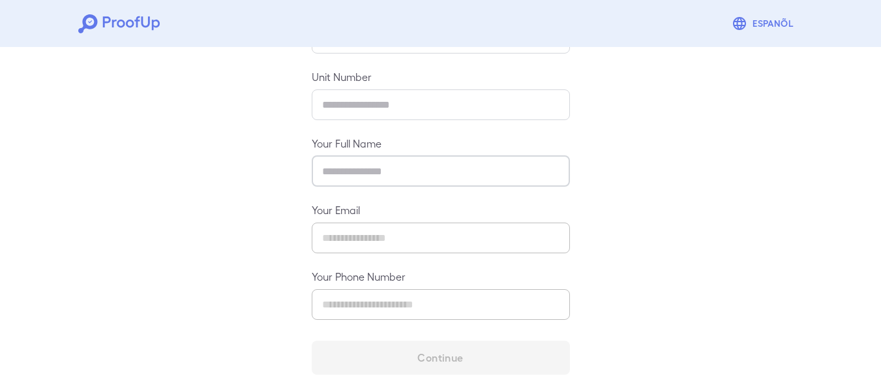
click at [394, 161] on input "text" at bounding box center [441, 171] width 258 height 31
click at [601, 158] on div "Help us Locate Your Account Please enter the same information you used when fil…" at bounding box center [440, 120] width 881 height 549
click at [550, 172] on input "text" at bounding box center [441, 171] width 258 height 31
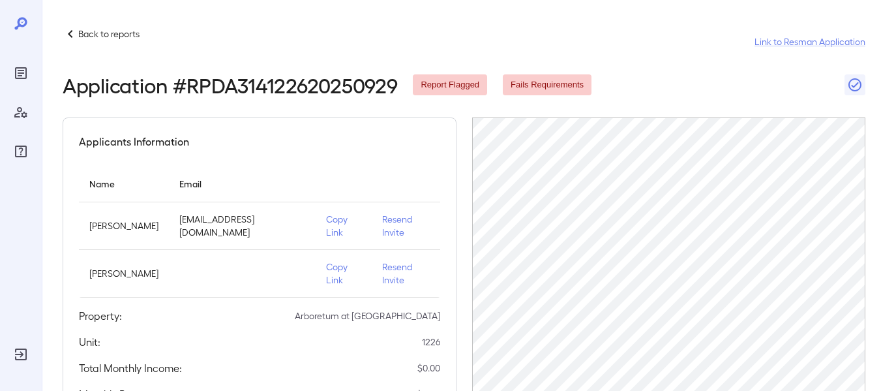
click at [102, 31] on p "Back to reports" at bounding box center [108, 33] width 61 height 13
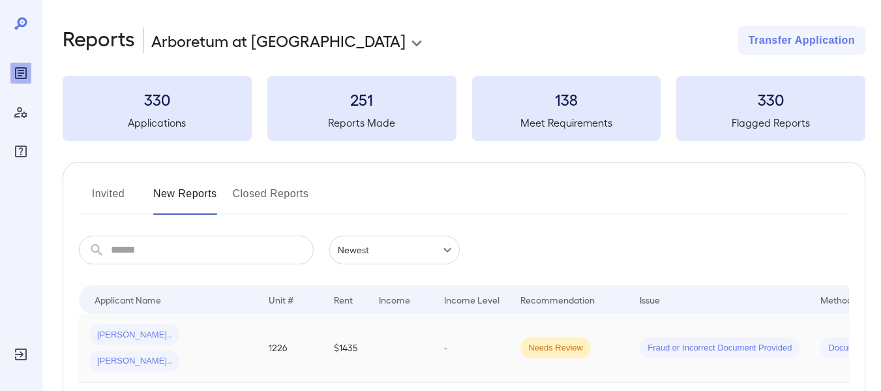
click at [120, 333] on span "Claudia P..." at bounding box center [134, 335] width 90 height 12
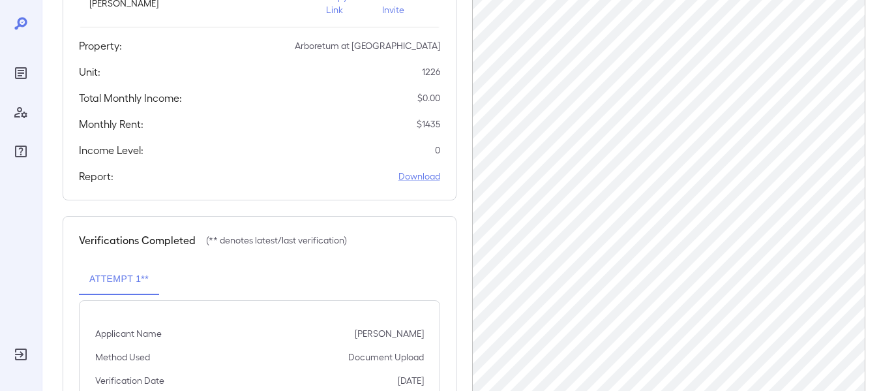
scroll to position [265, 0]
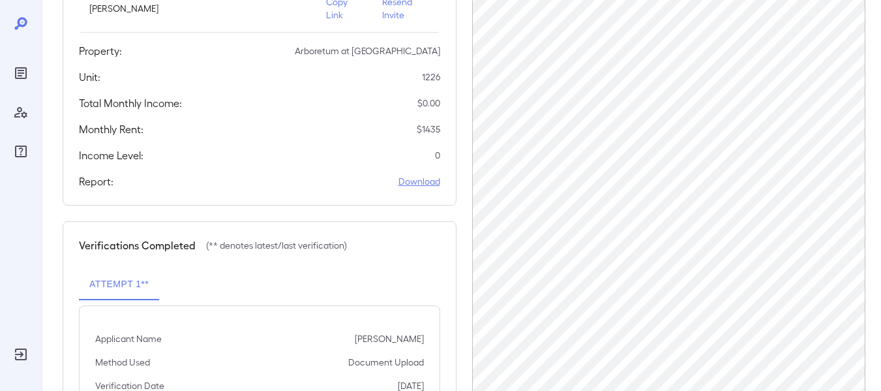
click at [432, 183] on link "Download" at bounding box center [419, 181] width 42 height 13
click at [339, 11] on p "Copy Link" at bounding box center [343, 8] width 35 height 26
click at [340, 4] on p "Copy Link" at bounding box center [343, 8] width 35 height 26
click at [25, 26] on icon at bounding box center [21, 24] width 16 height 16
click at [20, 23] on icon at bounding box center [20, 23] width 12 height 12
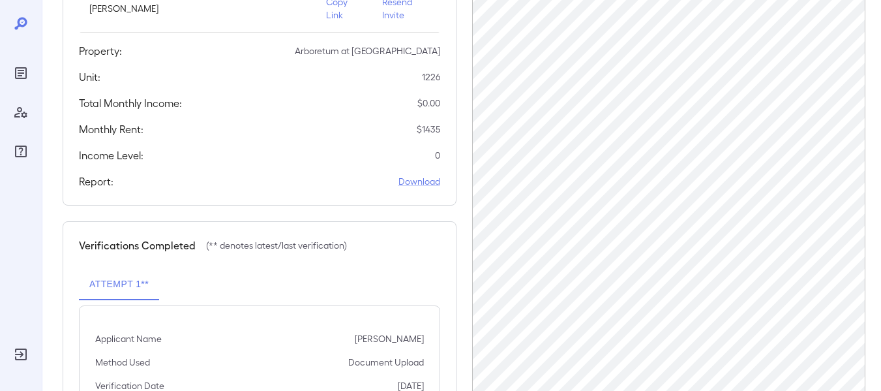
click at [16, 70] on icon "Reports" at bounding box center [21, 73] width 12 height 12
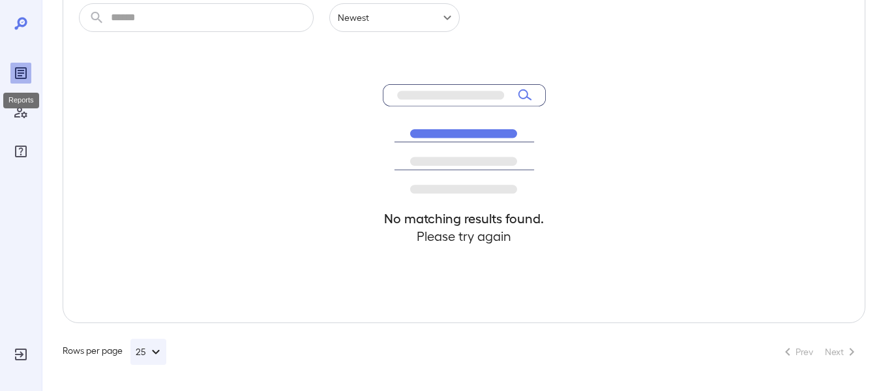
scroll to position [232, 0]
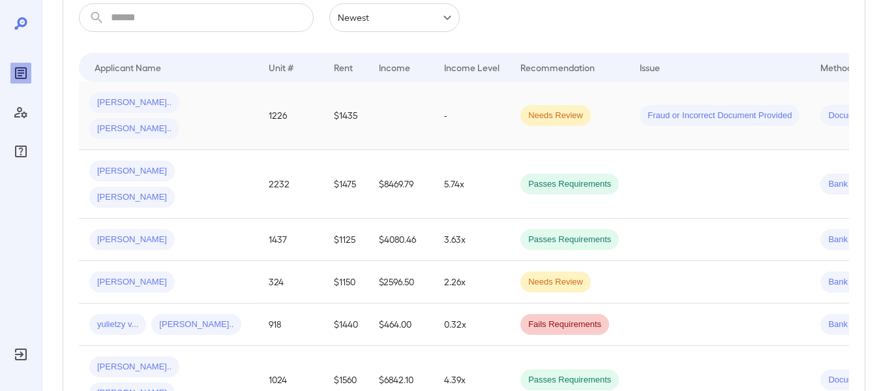
click at [368, 107] on td at bounding box center [400, 115] width 65 height 68
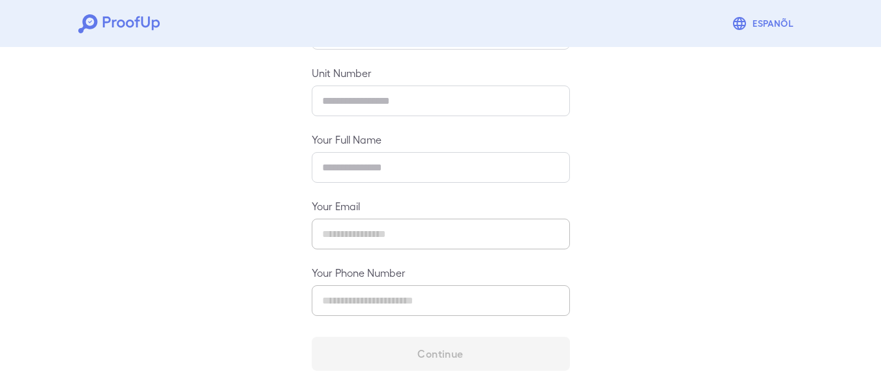
scroll to position [200, 0]
click at [712, 177] on div "Help us Locate Your Account Please enter the same information you used when fil…" at bounding box center [440, 116] width 881 height 549
